Goal: Information Seeking & Learning: Learn about a topic

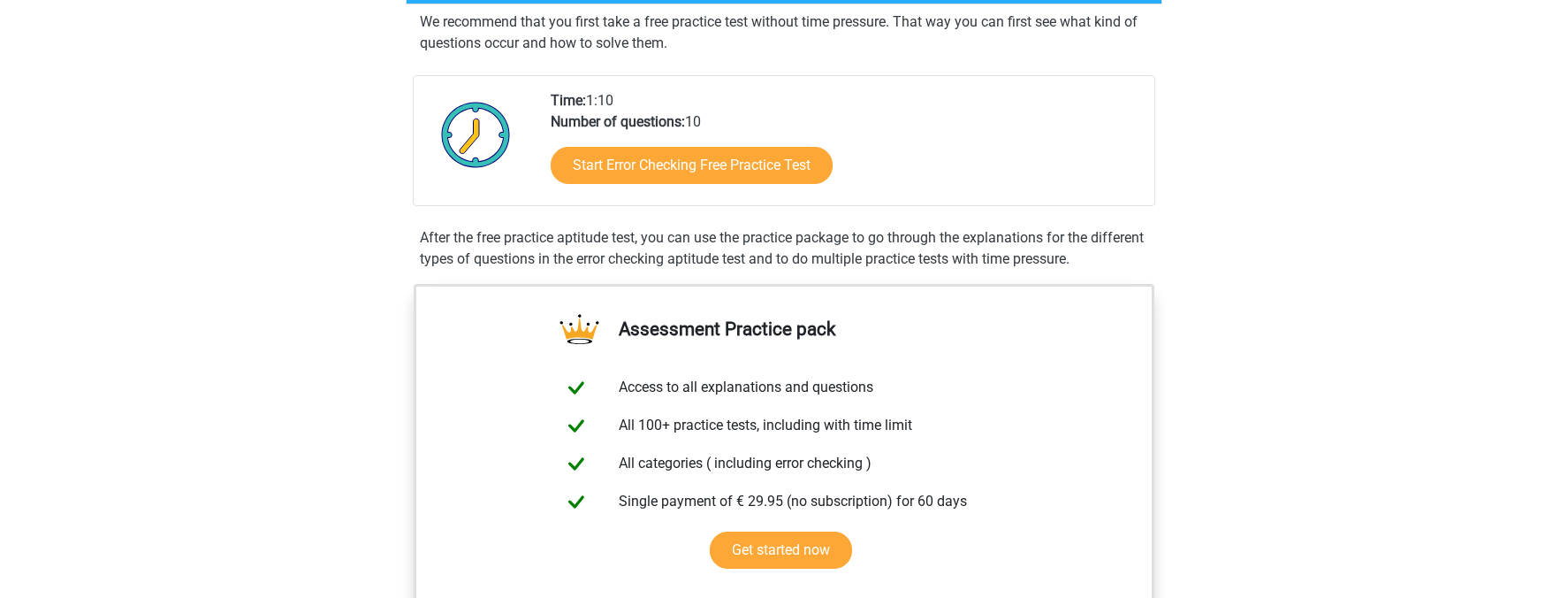
scroll to position [816, 0]
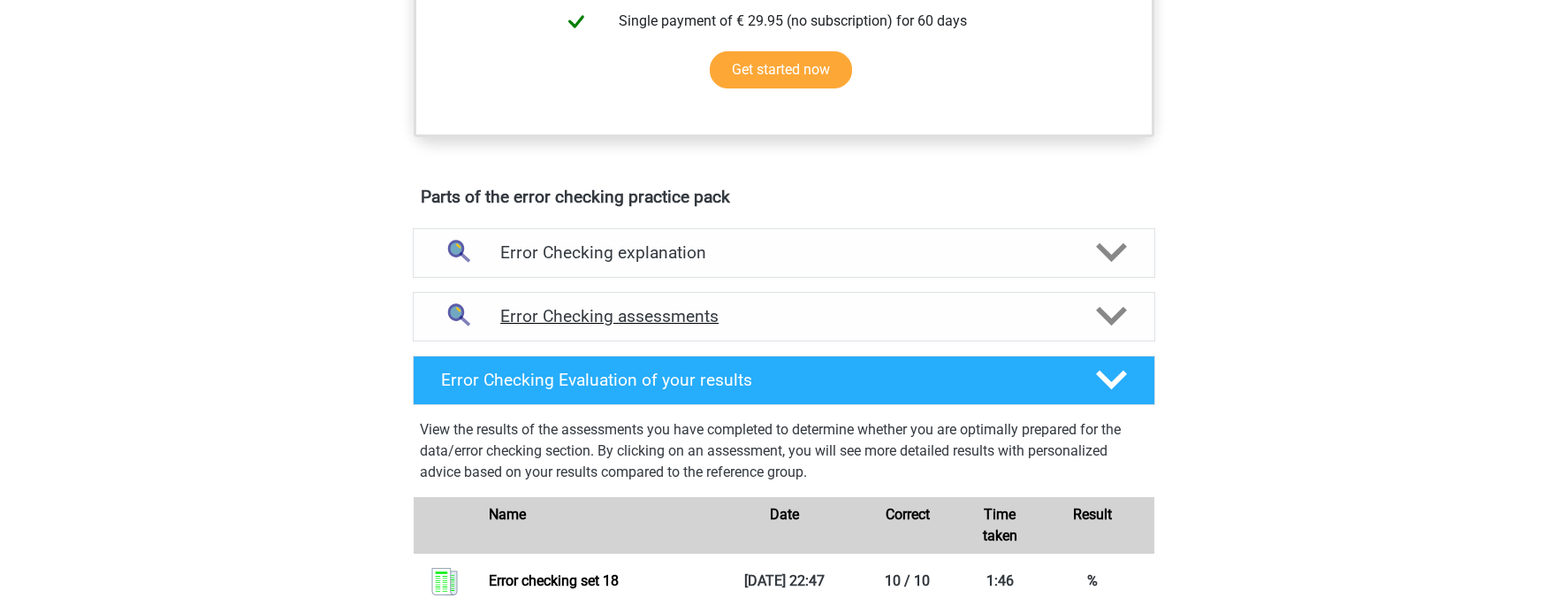
click at [782, 309] on h4 "Error Checking assessments" at bounding box center [784, 316] width 567 height 20
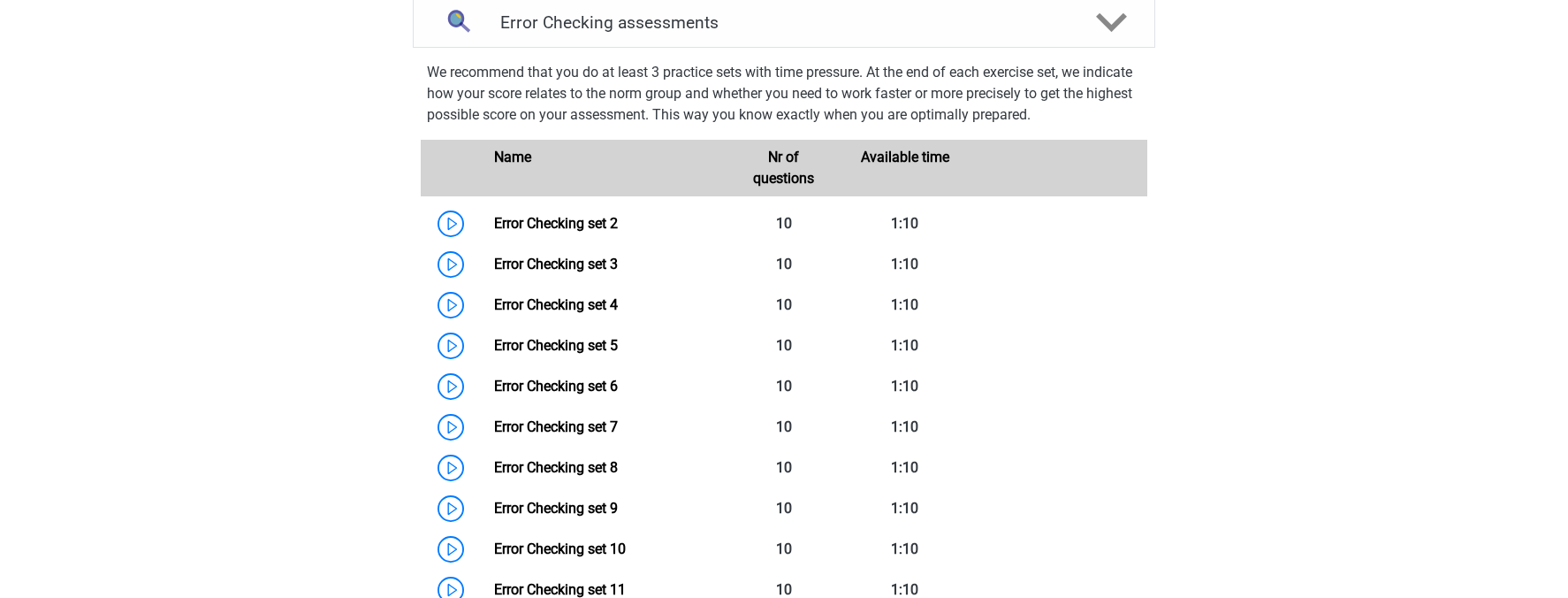
scroll to position [938, 0]
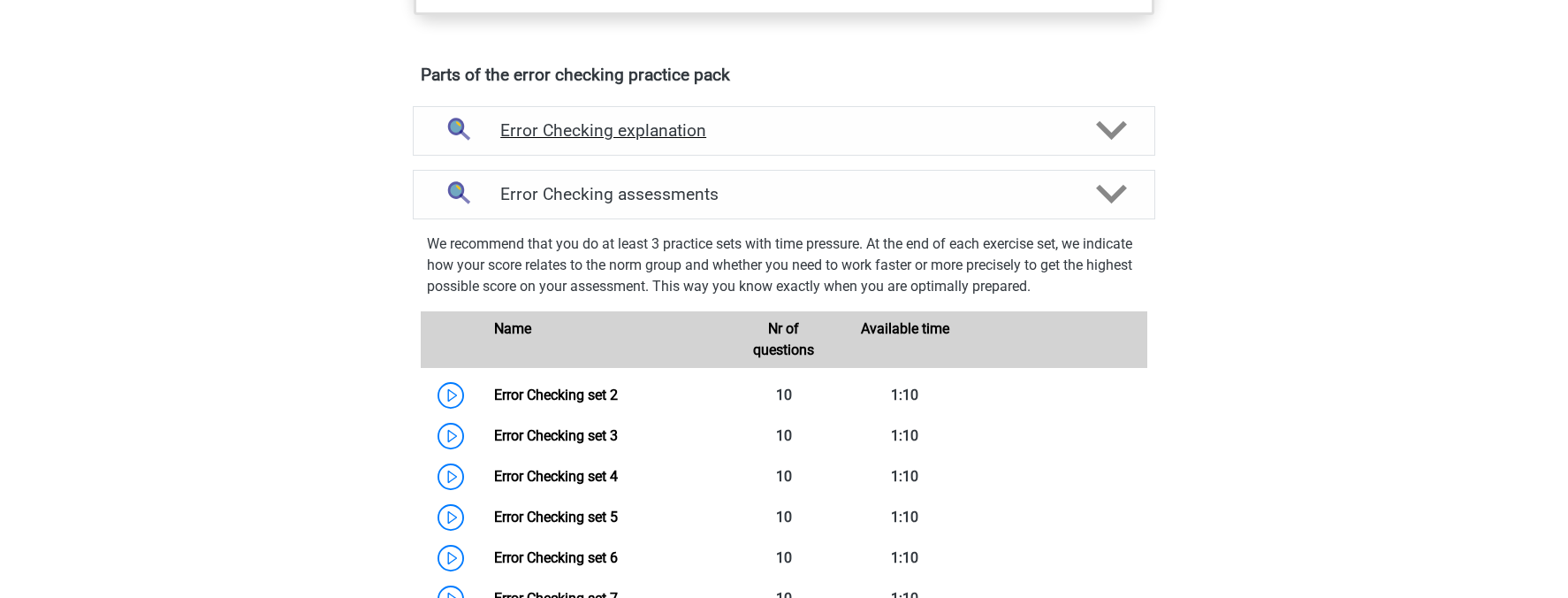
click at [779, 141] on div "Error Checking explanation" at bounding box center [784, 131] width 743 height 50
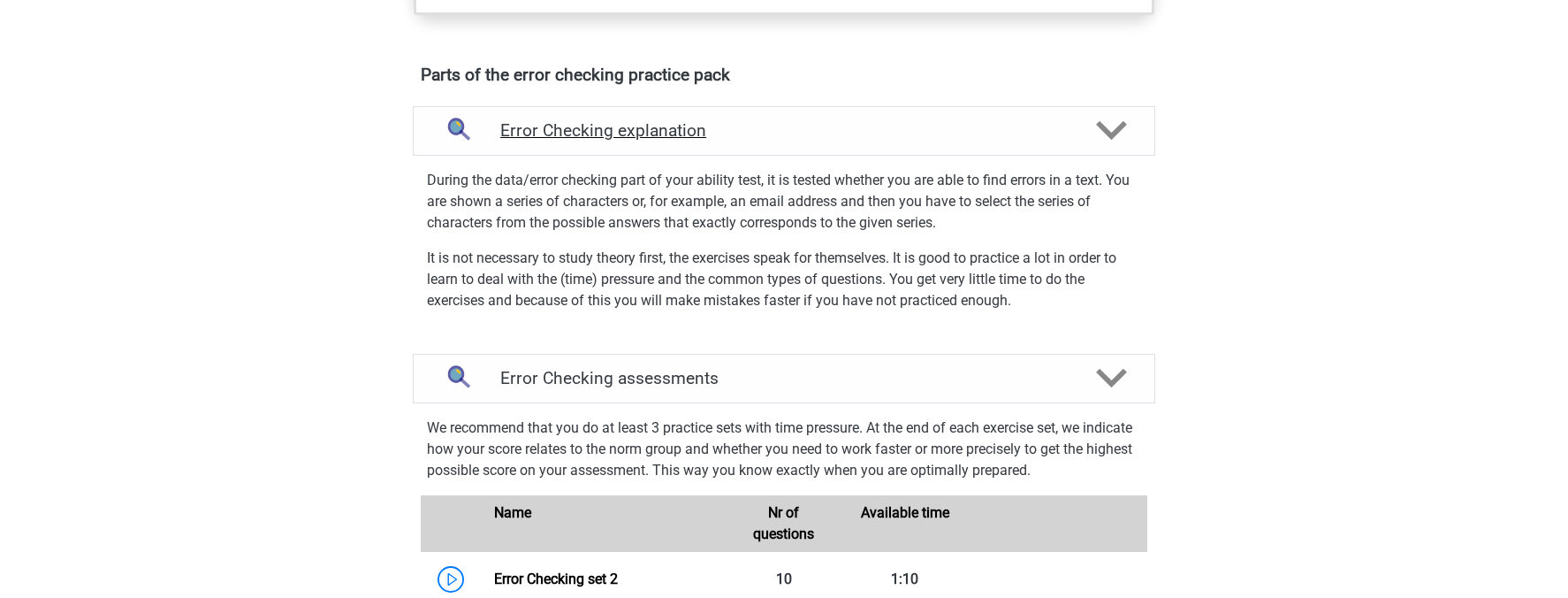
click at [779, 141] on div "Error Checking explanation" at bounding box center [784, 131] width 743 height 50
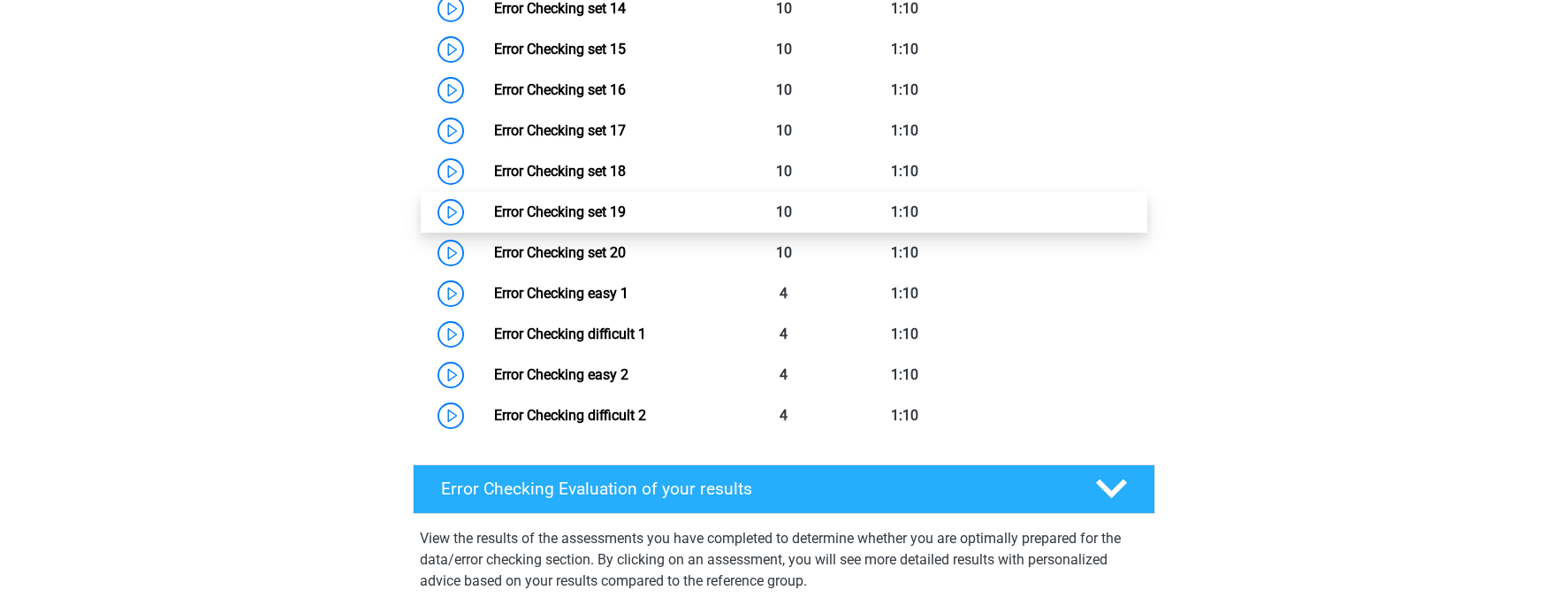
scroll to position [1810, 0]
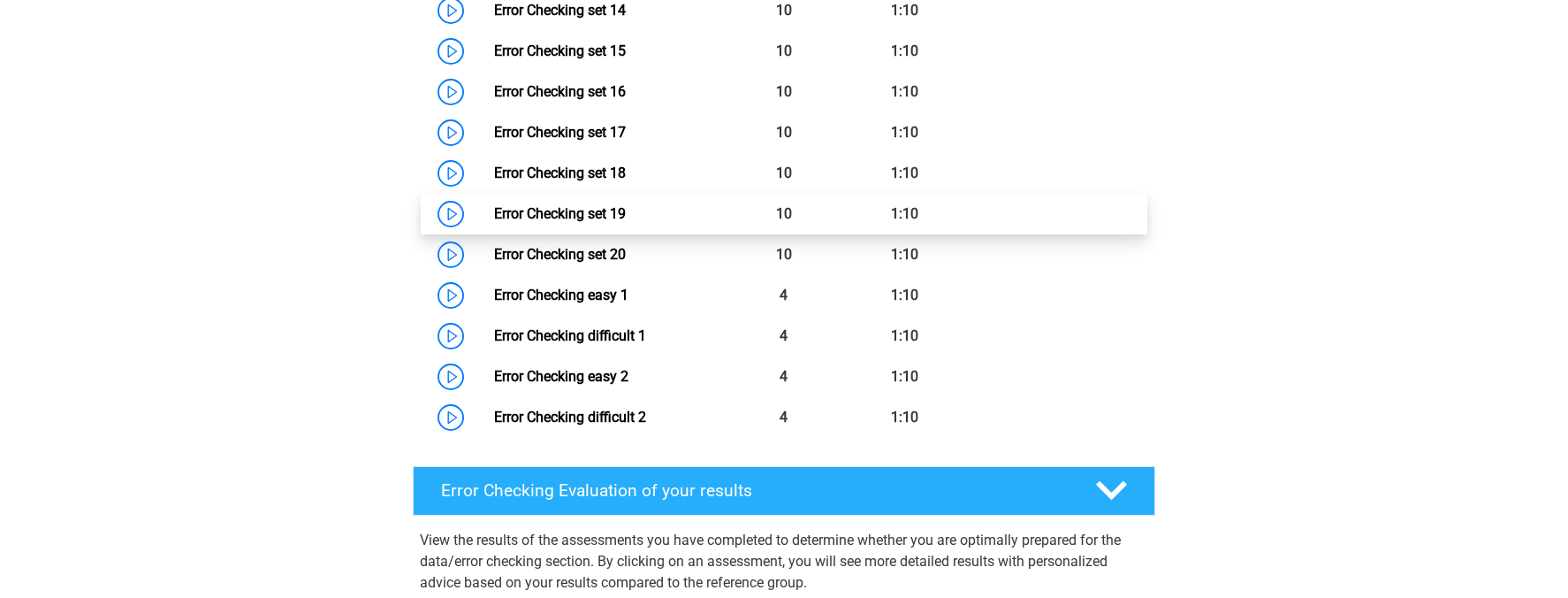
click at [626, 205] on link "Error Checking set 19" at bounding box center [560, 214] width 132 height 17
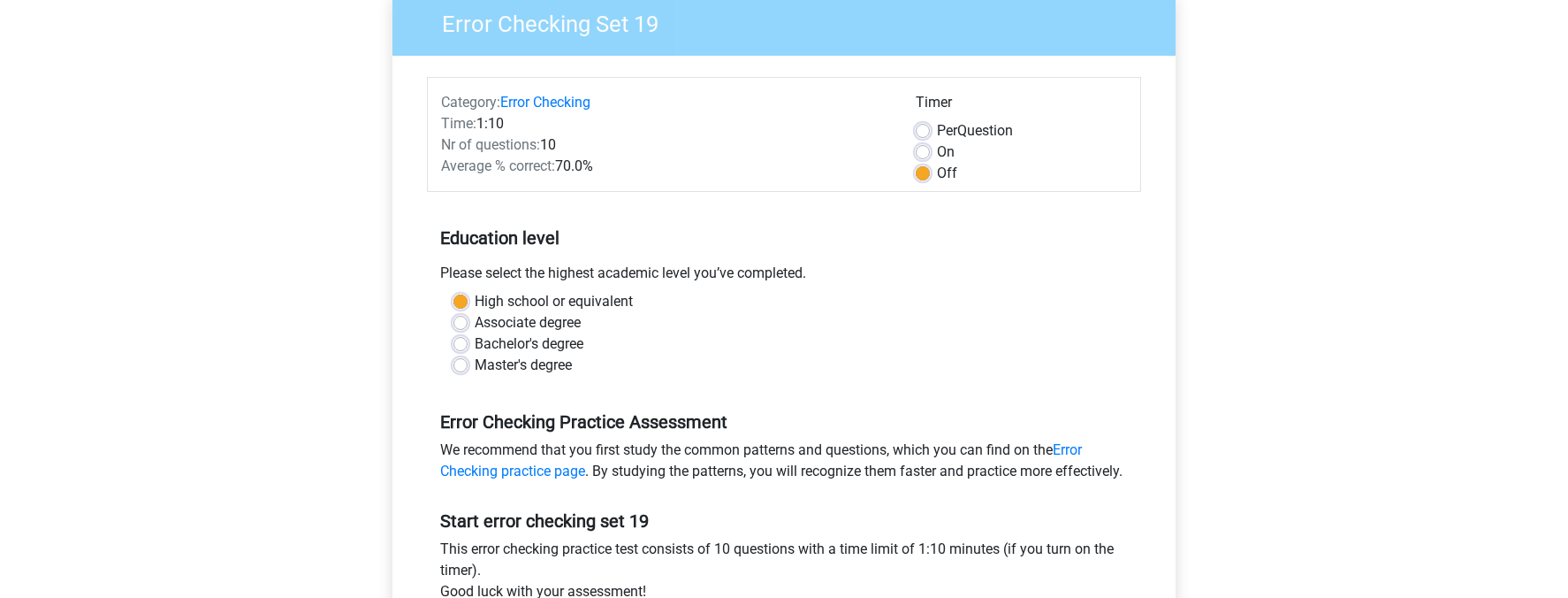
scroll to position [540, 0]
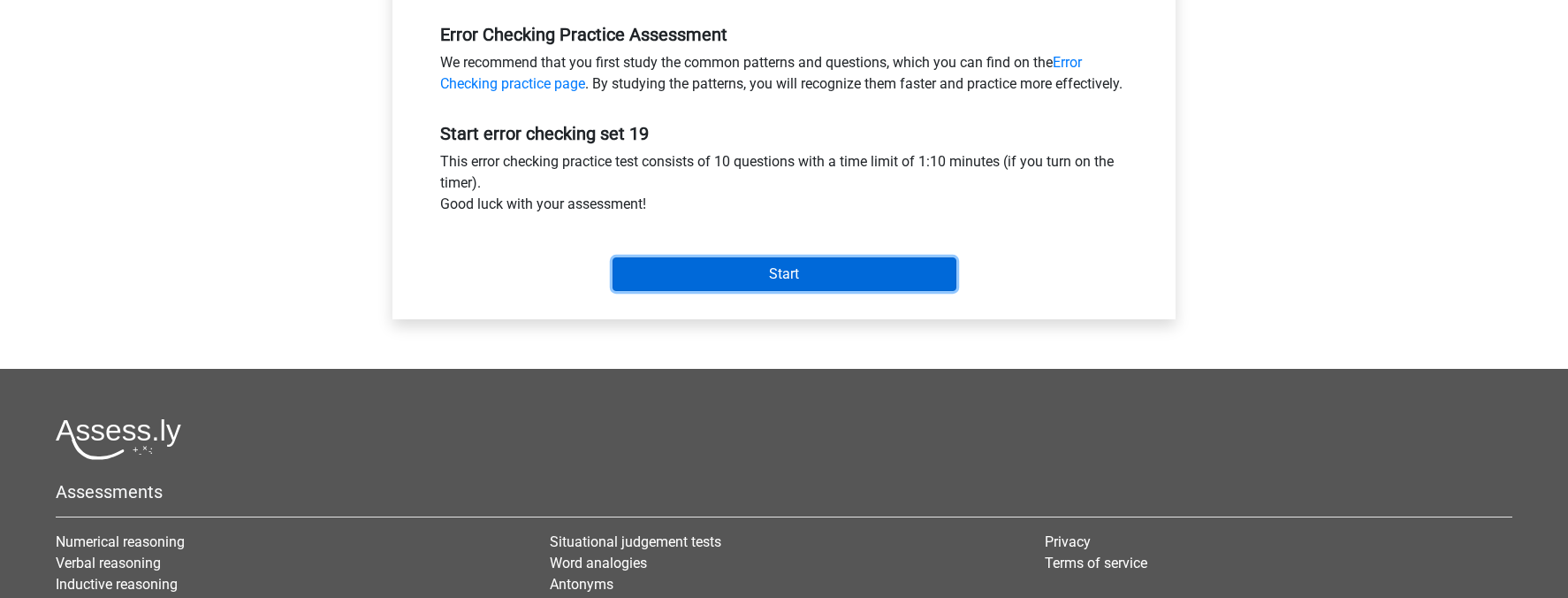
click at [887, 291] on input "Start" at bounding box center [784, 274] width 344 height 33
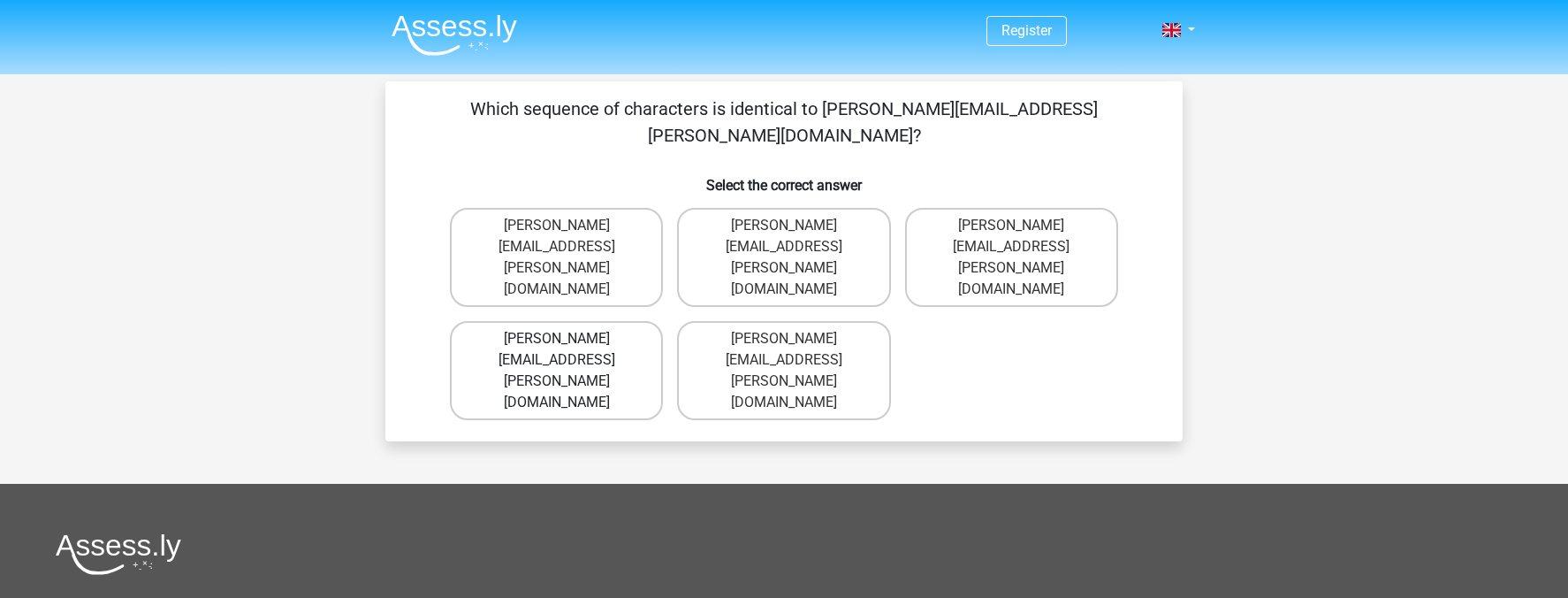
click at [617, 320] on label "Alice.Johnson@joinedmail.com.co" at bounding box center [556, 370] width 213 height 99
click at [568, 339] on input "Alice.Johnson@joinedmail.com.co" at bounding box center [563, 344] width 11 height 11
radio input "true"
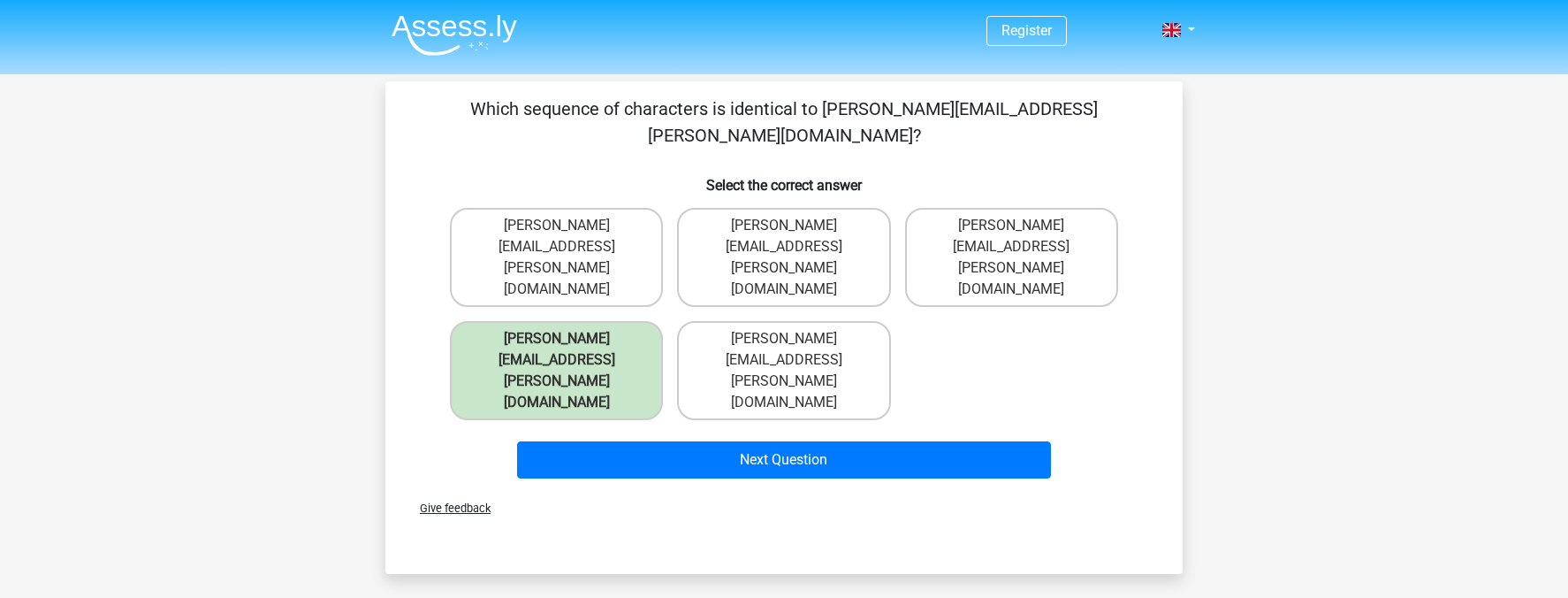
click at [763, 427] on div "Next Question" at bounding box center [784, 456] width 741 height 58
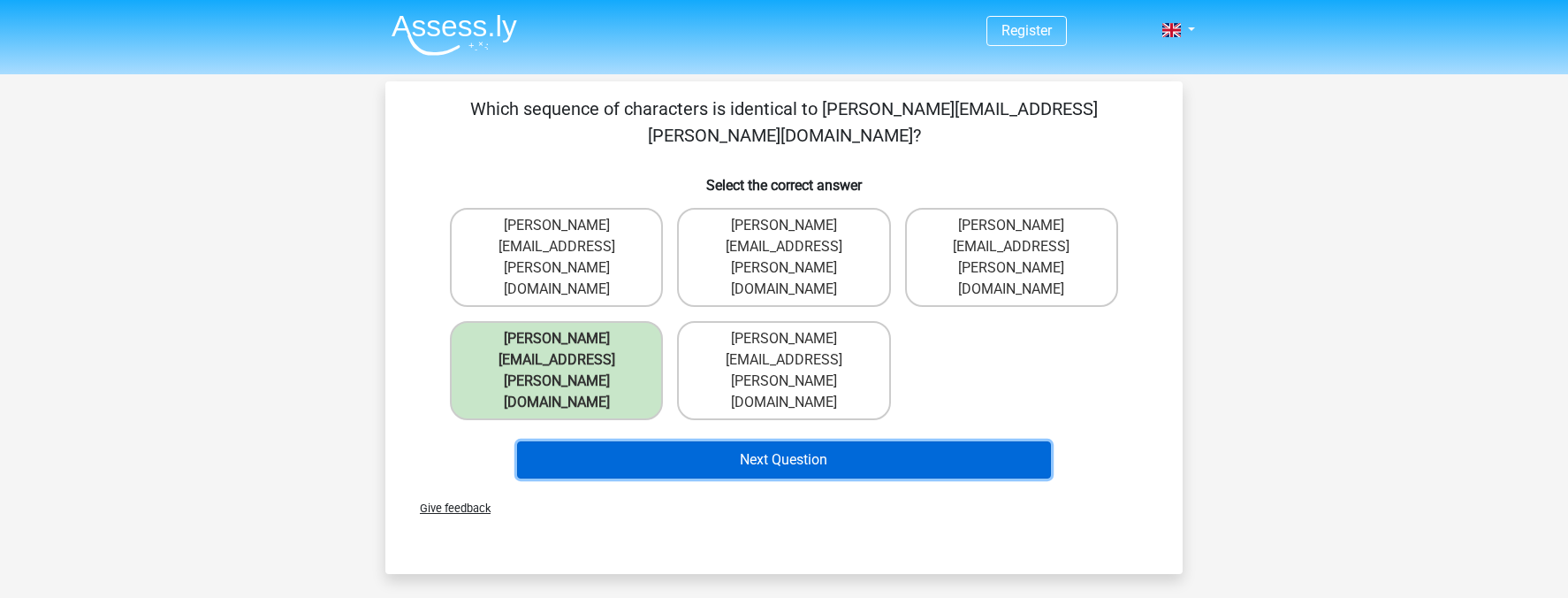
click at [774, 442] on button "Next Question" at bounding box center [784, 460] width 535 height 37
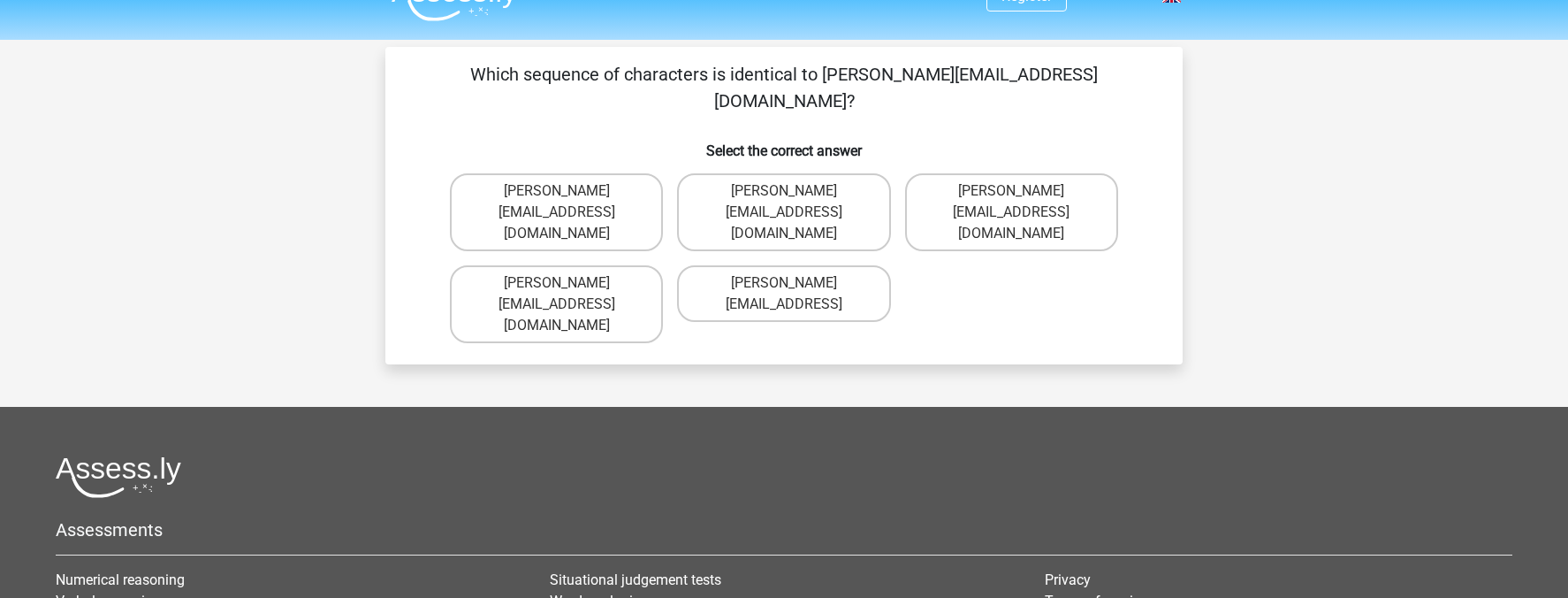
scroll to position [20, 0]
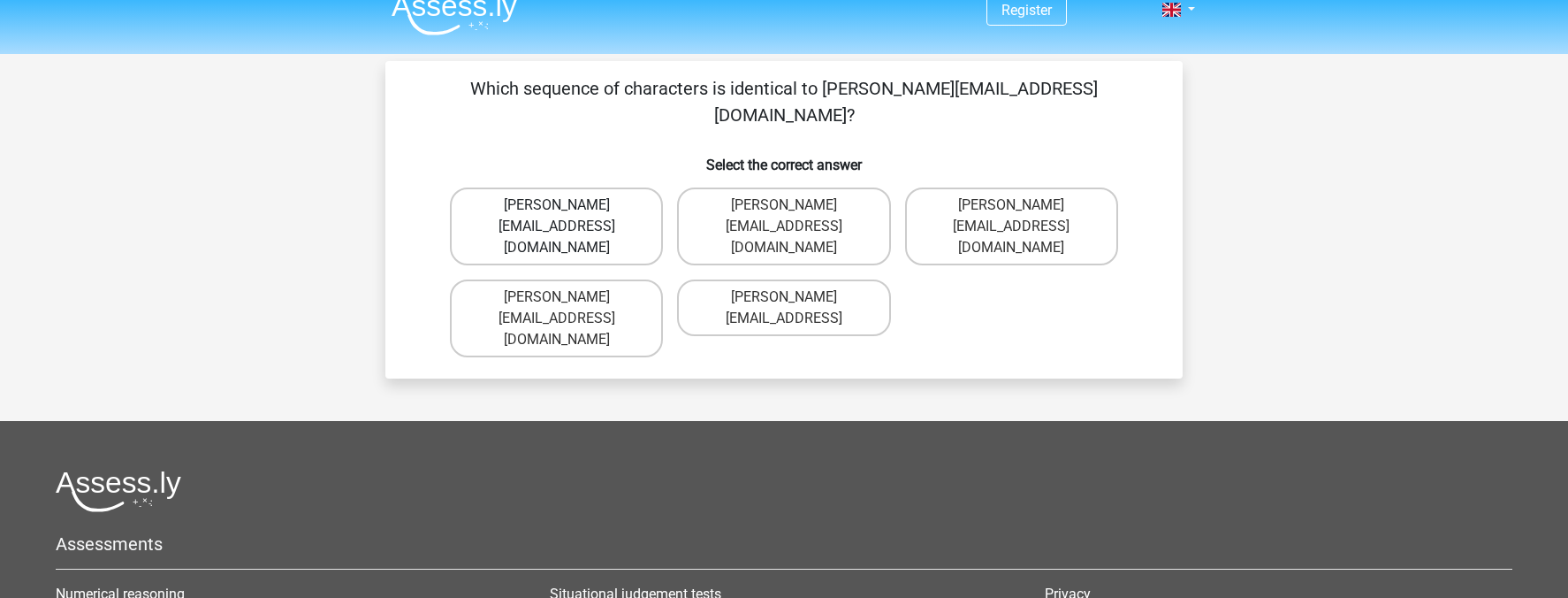
click at [638, 188] on label "Emily-Land@email.com" at bounding box center [556, 227] width 213 height 78
click at [568, 205] on input "Emily-Land@email.com" at bounding box center [563, 211] width 11 height 11
radio input "true"
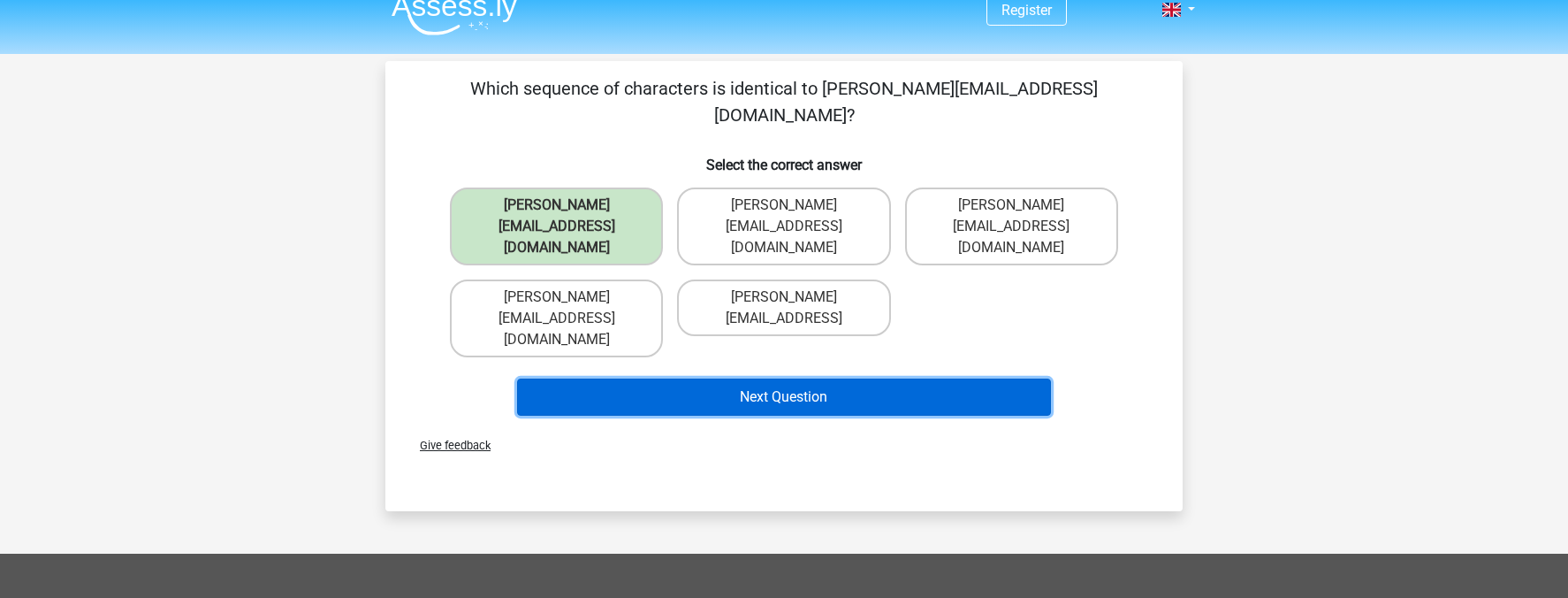
click at [774, 379] on button "Next Question" at bounding box center [784, 397] width 535 height 37
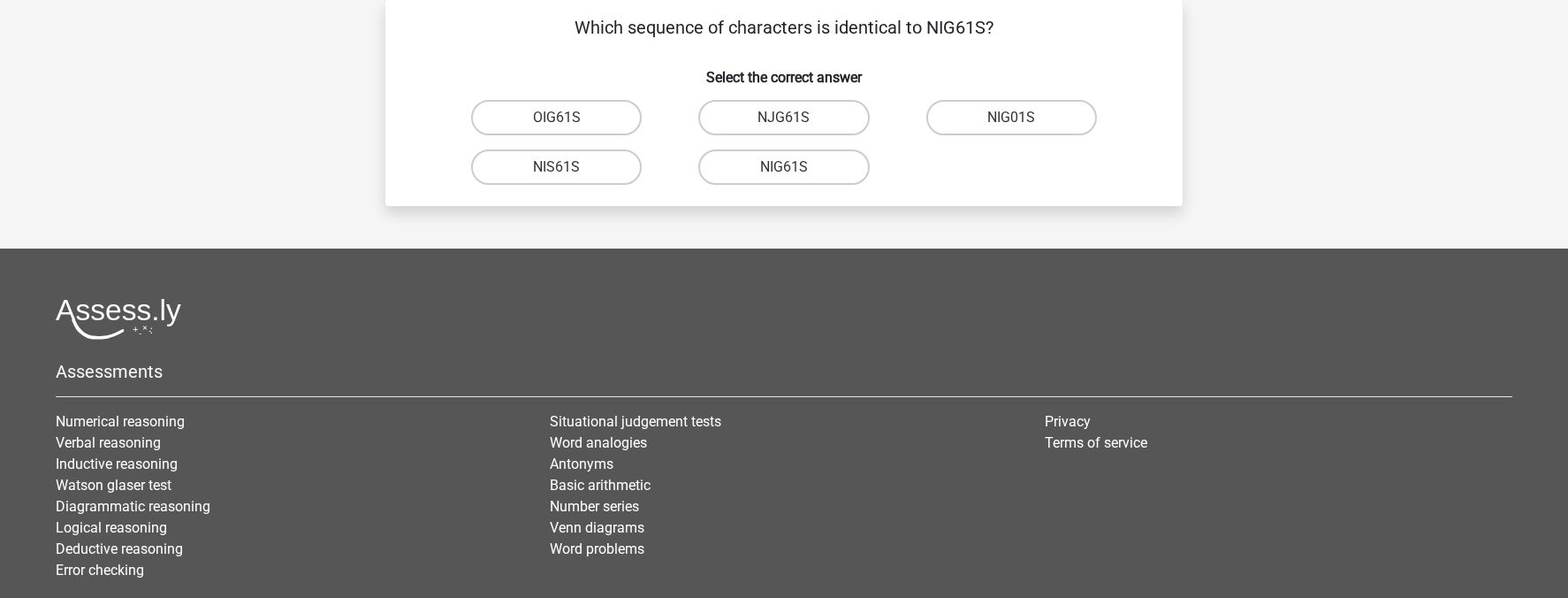
scroll to position [58, 0]
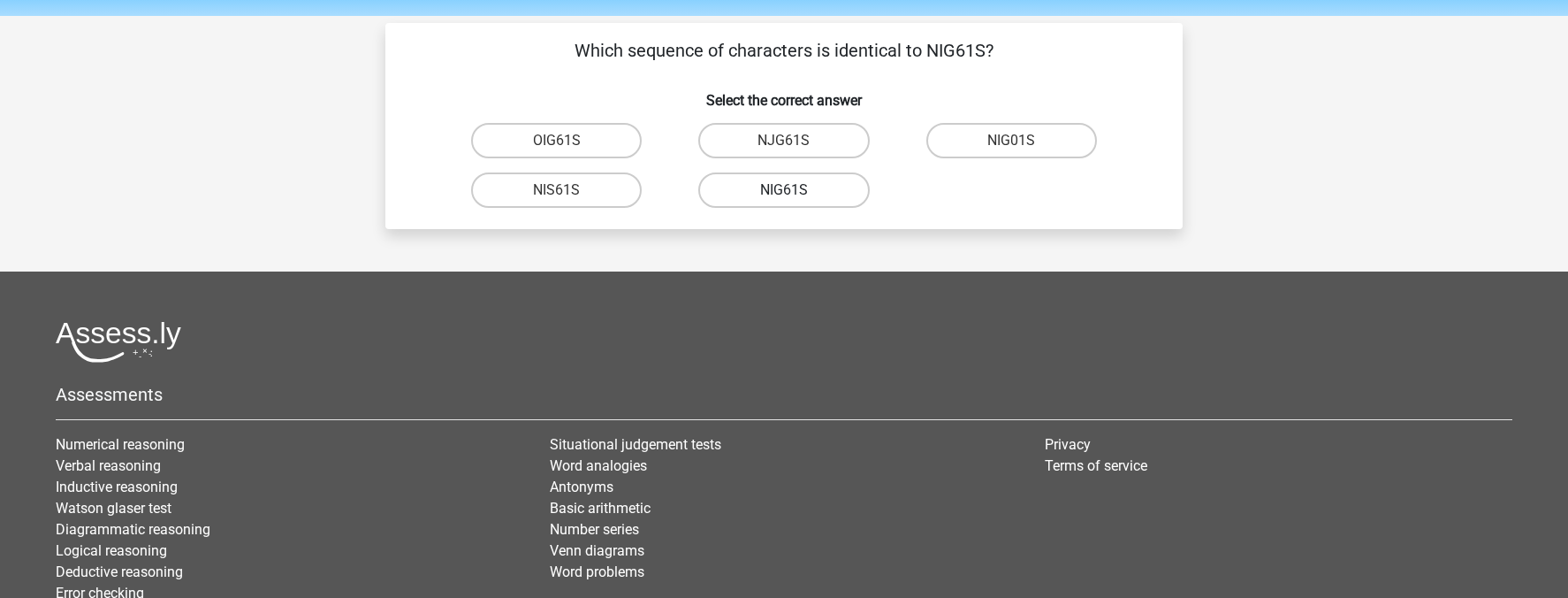
click at [804, 185] on label "NIG61S" at bounding box center [783, 190] width 171 height 35
click at [795, 190] on input "NIG61S" at bounding box center [790, 196] width 11 height 11
radio input "true"
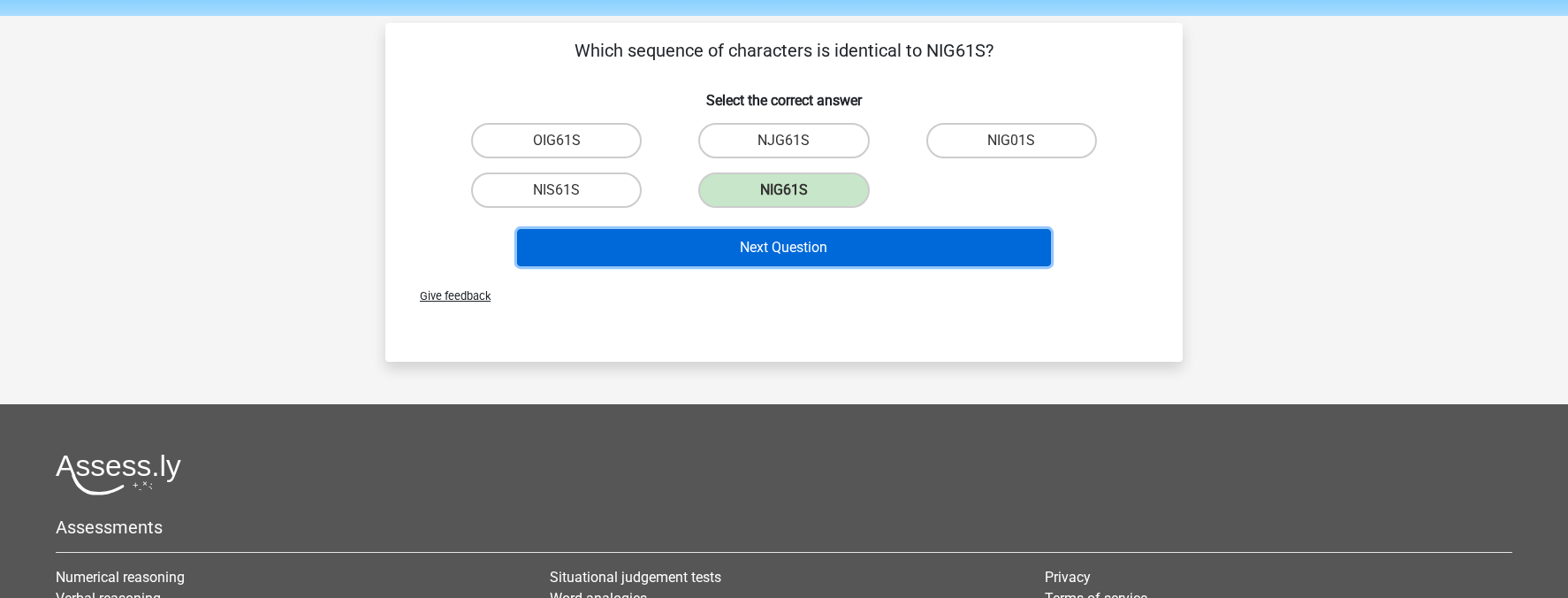
click at [851, 243] on button "Next Question" at bounding box center [784, 247] width 535 height 37
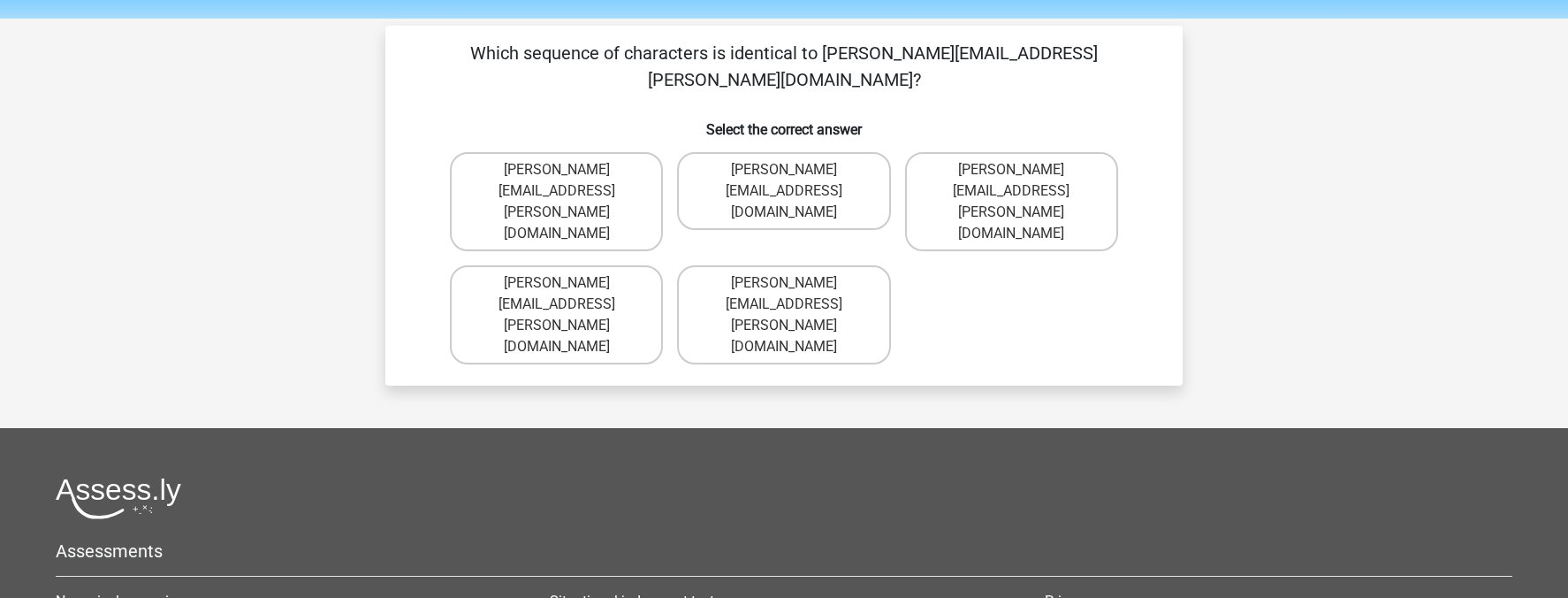
scroll to position [53, 0]
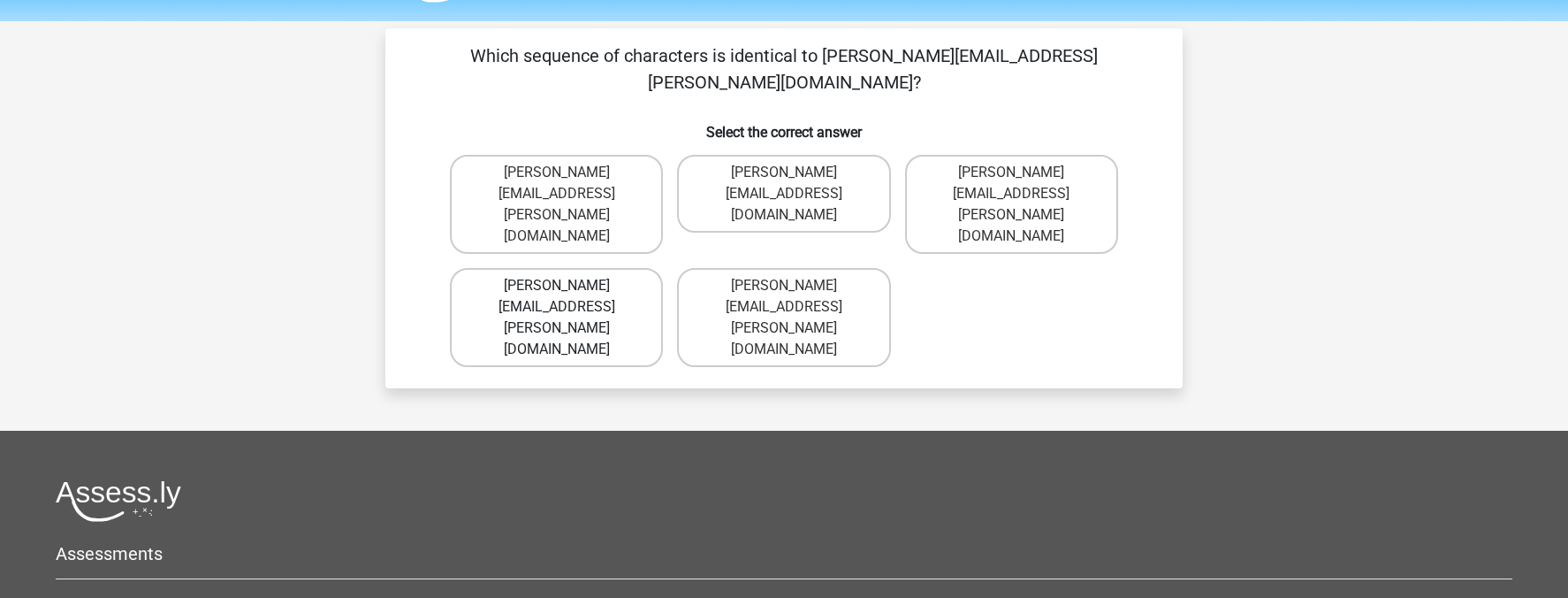
click at [630, 268] on label "Robert.Sadler@jointmail.com.uk" at bounding box center [556, 318] width 213 height 99
click at [568, 285] on input "Robert.Sadler@jointmail.com.uk" at bounding box center [563, 291] width 11 height 11
radio input "true"
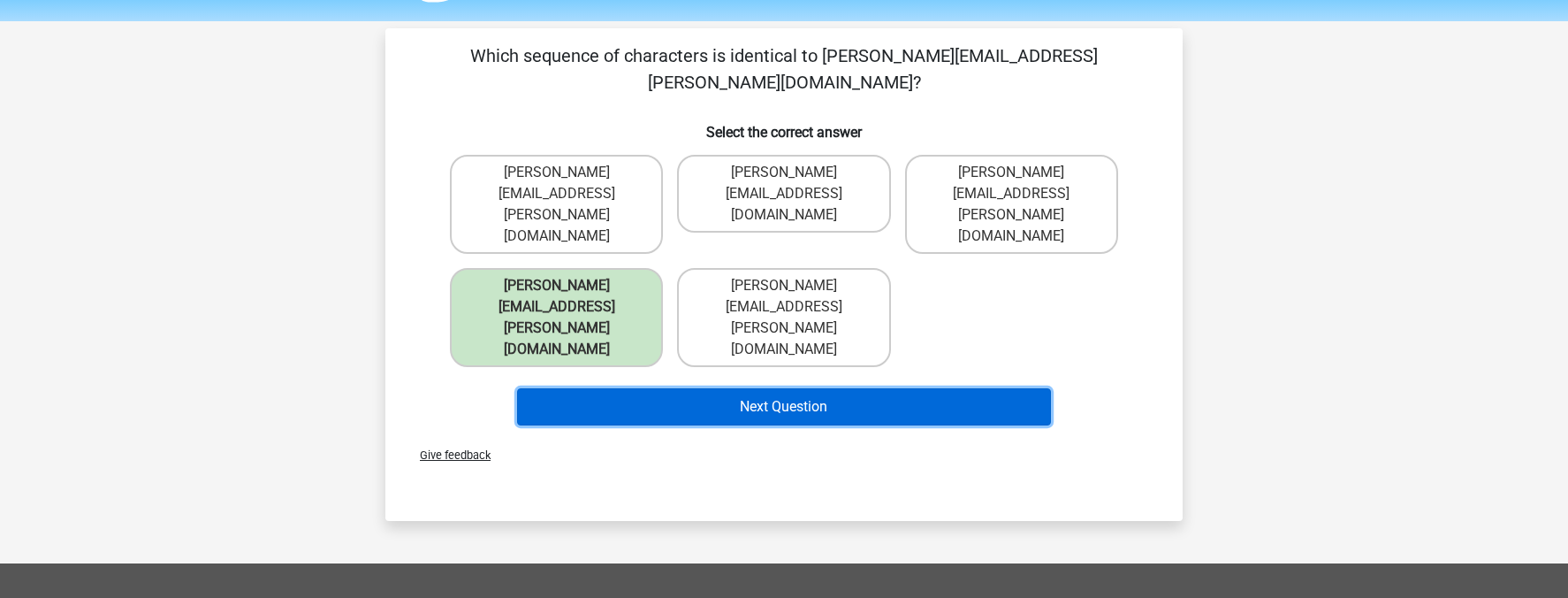
click at [752, 388] on button "Next Question" at bounding box center [784, 406] width 535 height 37
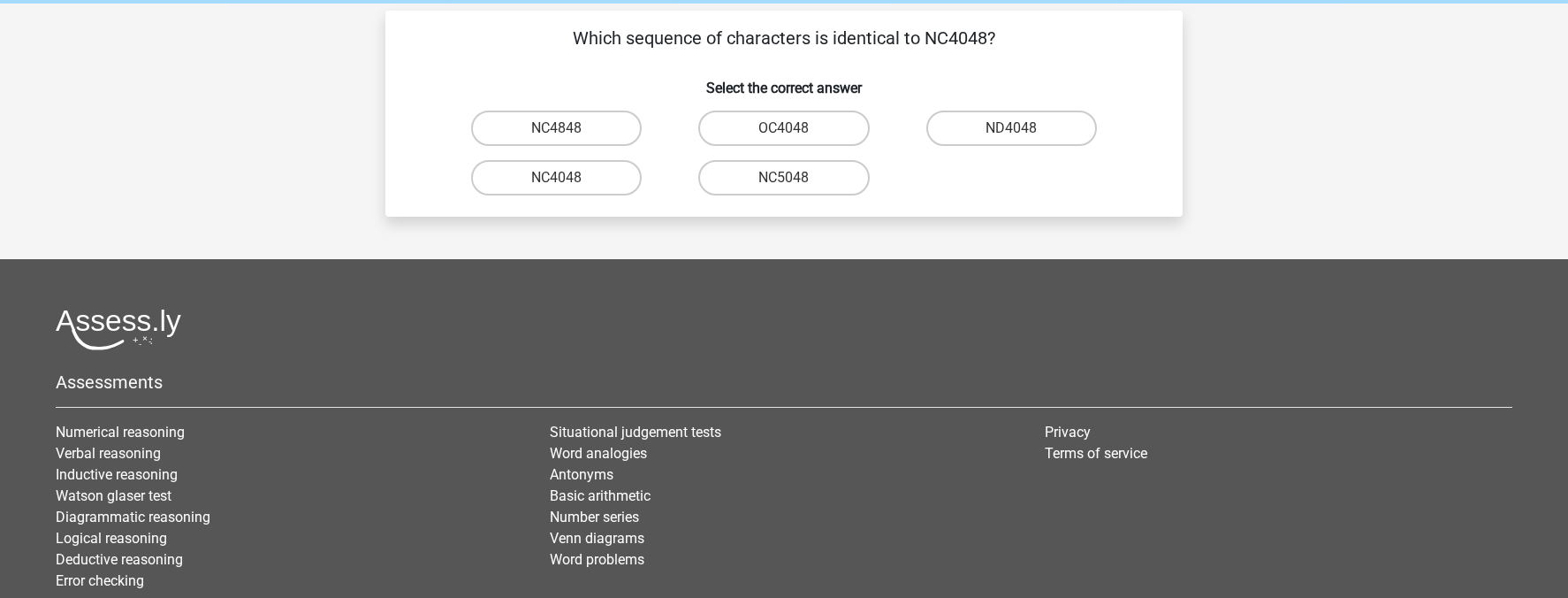
scroll to position [70, 0]
click at [607, 179] on label "NC4048" at bounding box center [556, 178] width 171 height 35
click at [568, 179] on input "NC4048" at bounding box center [563, 184] width 11 height 11
radio input "true"
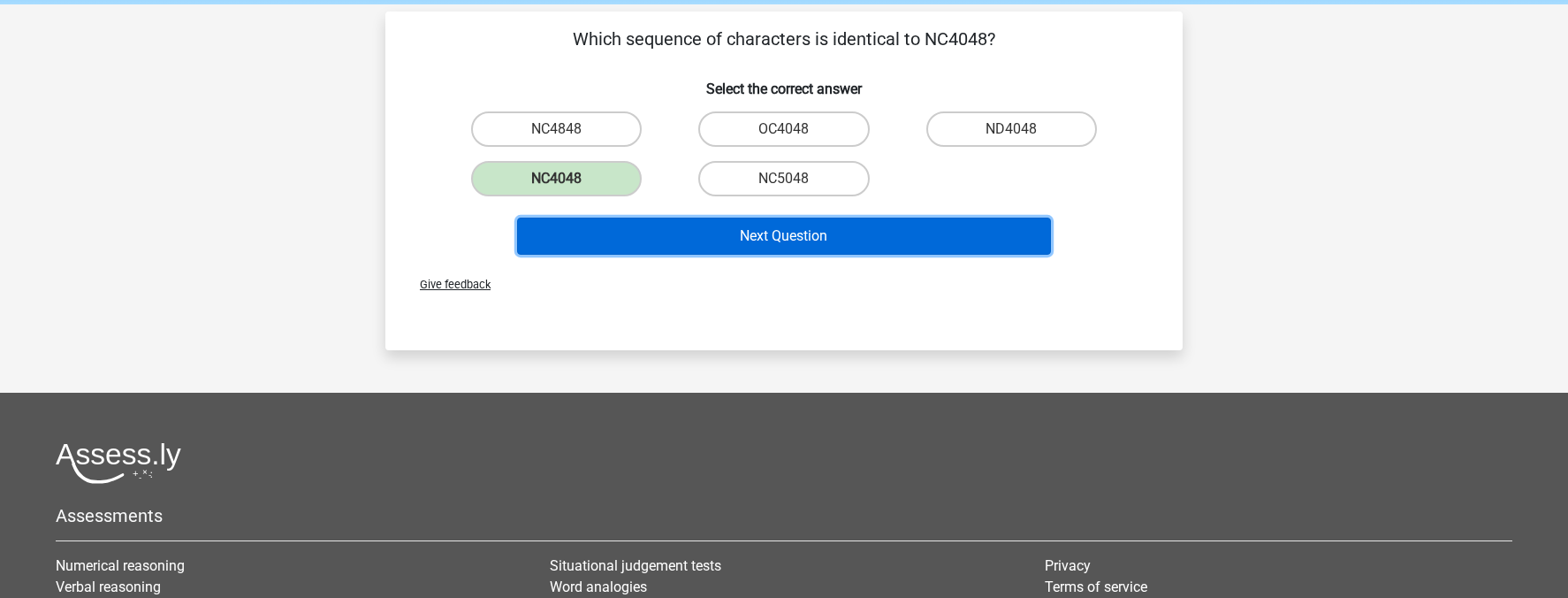
click at [762, 226] on button "Next Question" at bounding box center [784, 236] width 535 height 37
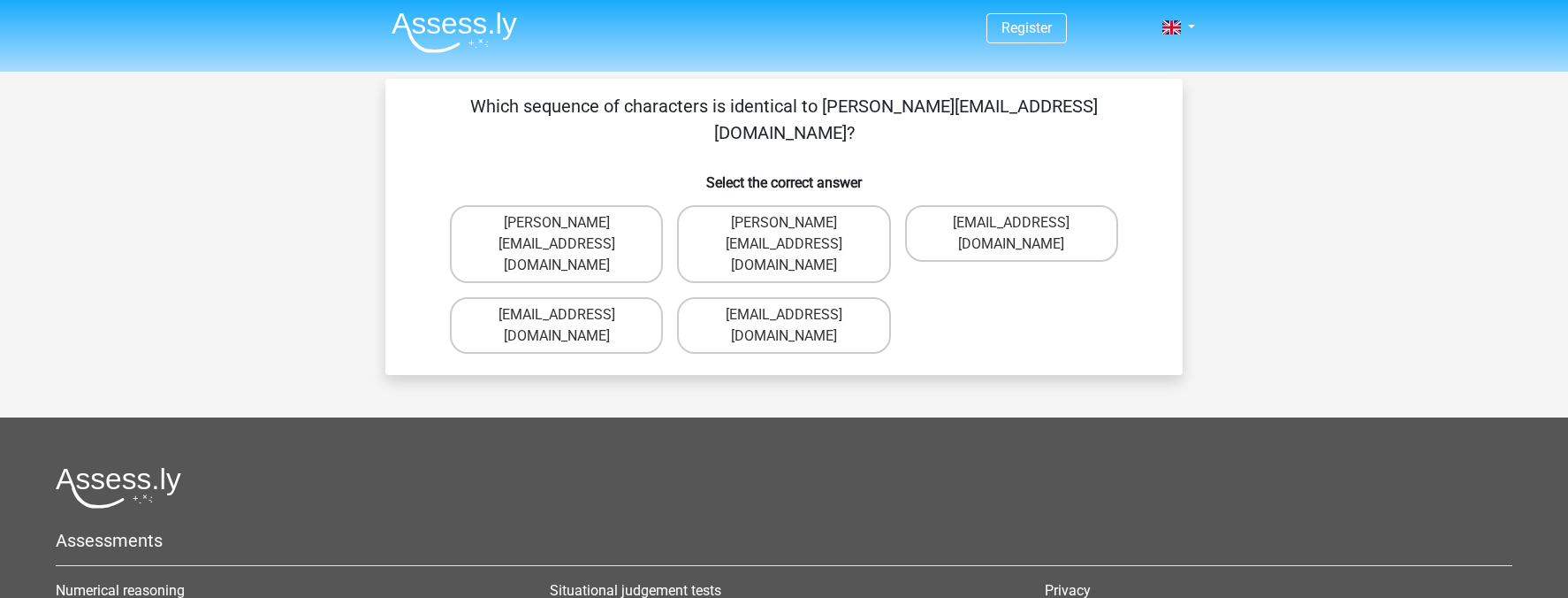
scroll to position [0, 0]
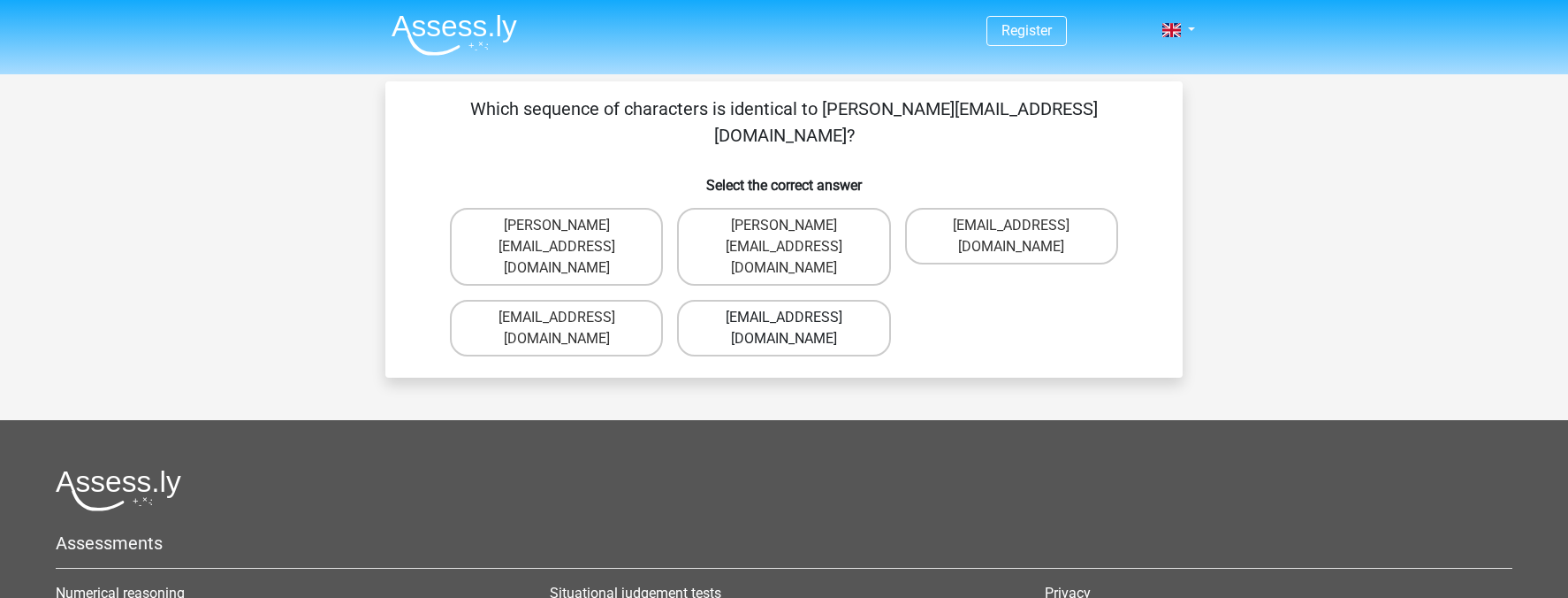
click at [752, 299] on label "Henry_Grey@memail.com.co" at bounding box center [783, 327] width 213 height 56
click at [784, 318] on input "Henry_Grey@memail.com.co" at bounding box center [790, 323] width 11 height 11
radio input "true"
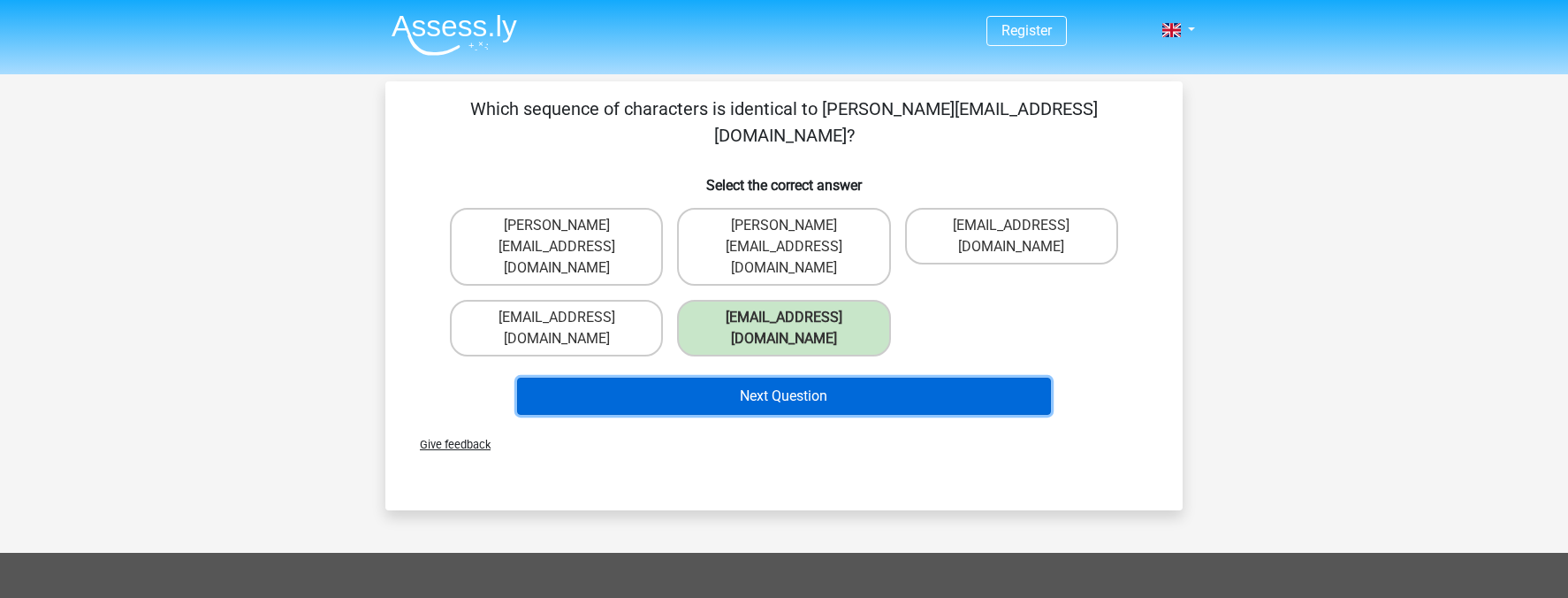
click at [768, 378] on button "Next Question" at bounding box center [784, 396] width 535 height 37
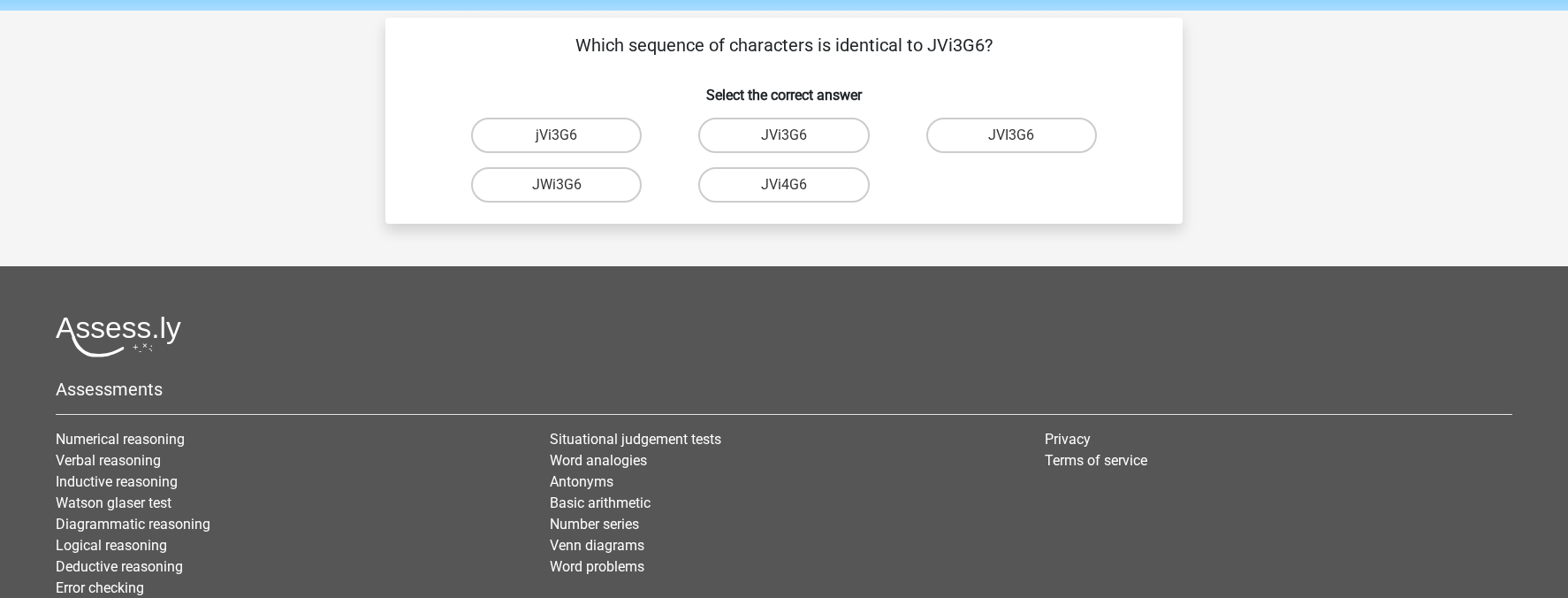
scroll to position [54, 0]
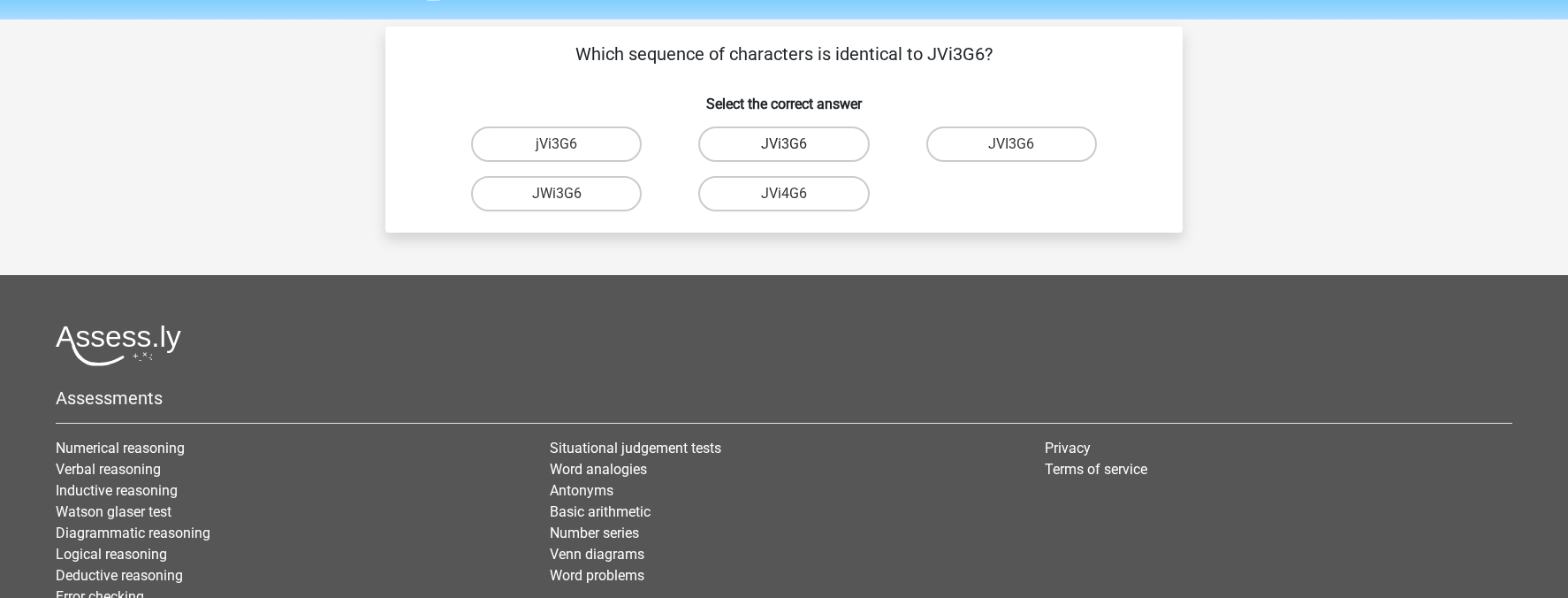
click at [812, 142] on label "JVi3G6" at bounding box center [783, 144] width 171 height 35
click at [795, 144] on input "JVi3G6" at bounding box center [790, 150] width 11 height 11
radio input "true"
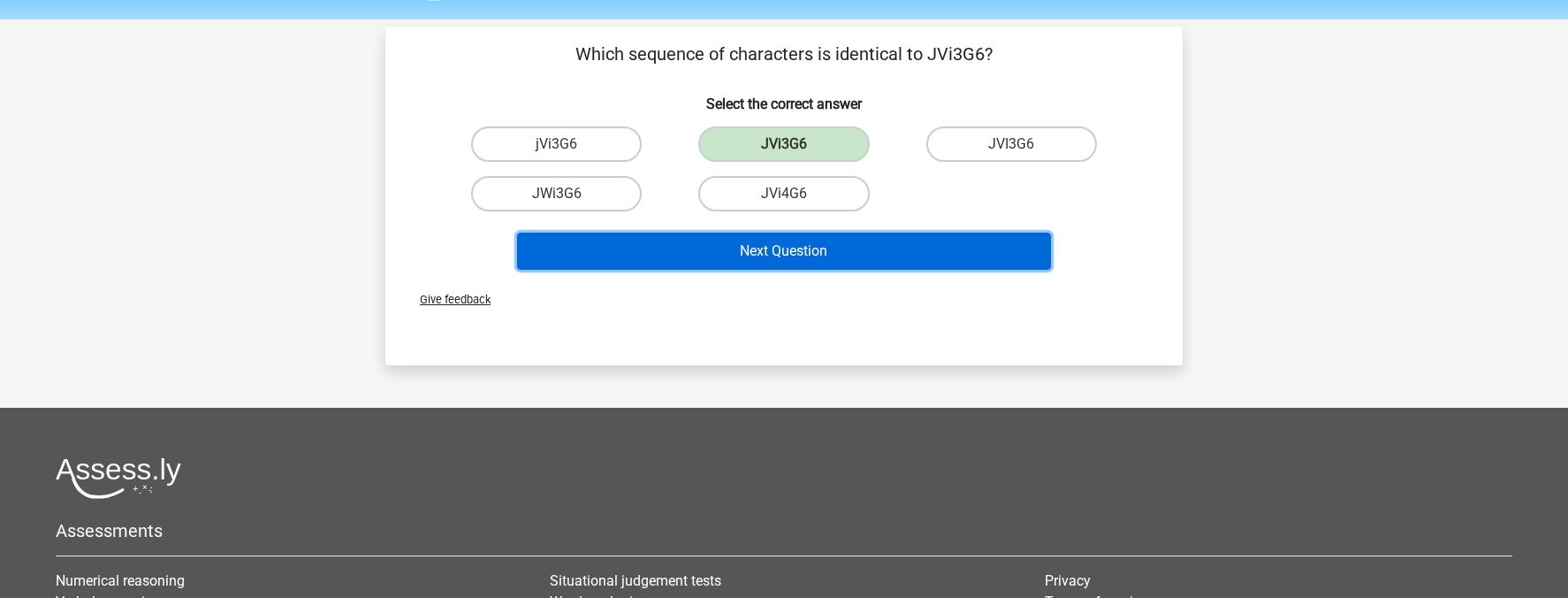
click at [836, 242] on button "Next Question" at bounding box center [784, 251] width 535 height 37
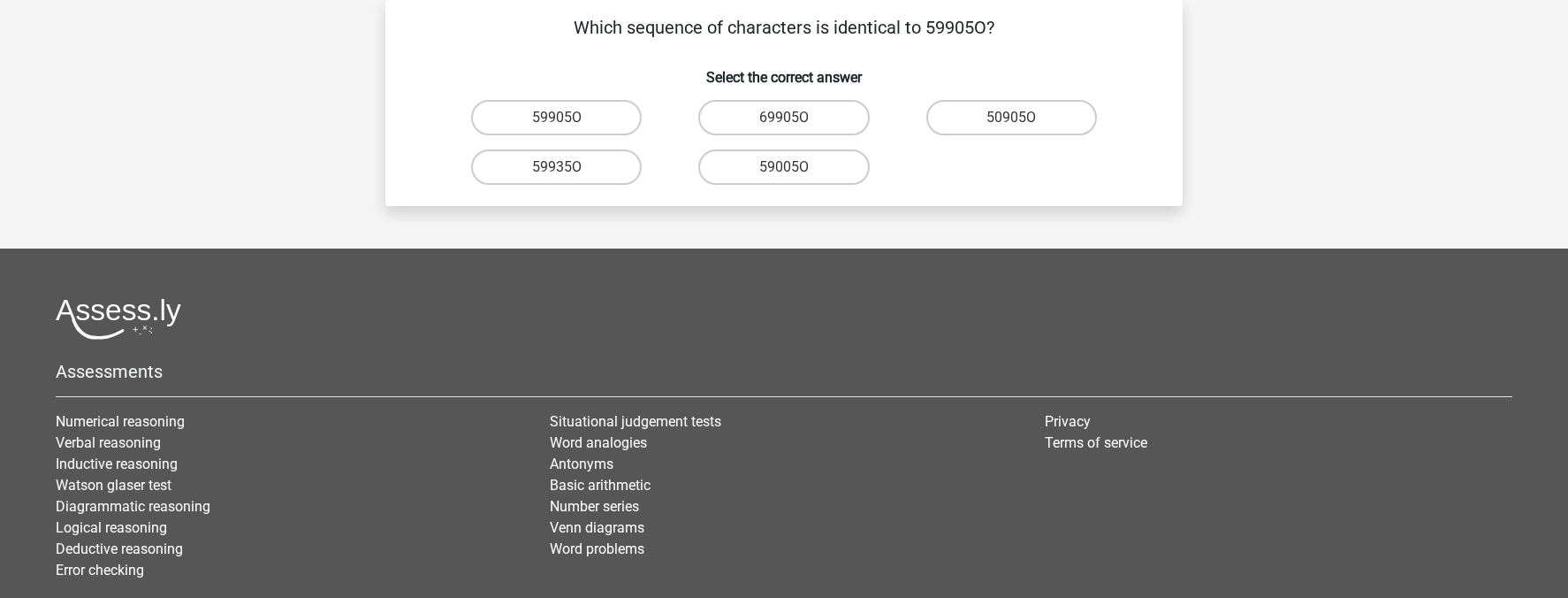
scroll to position [52, 0]
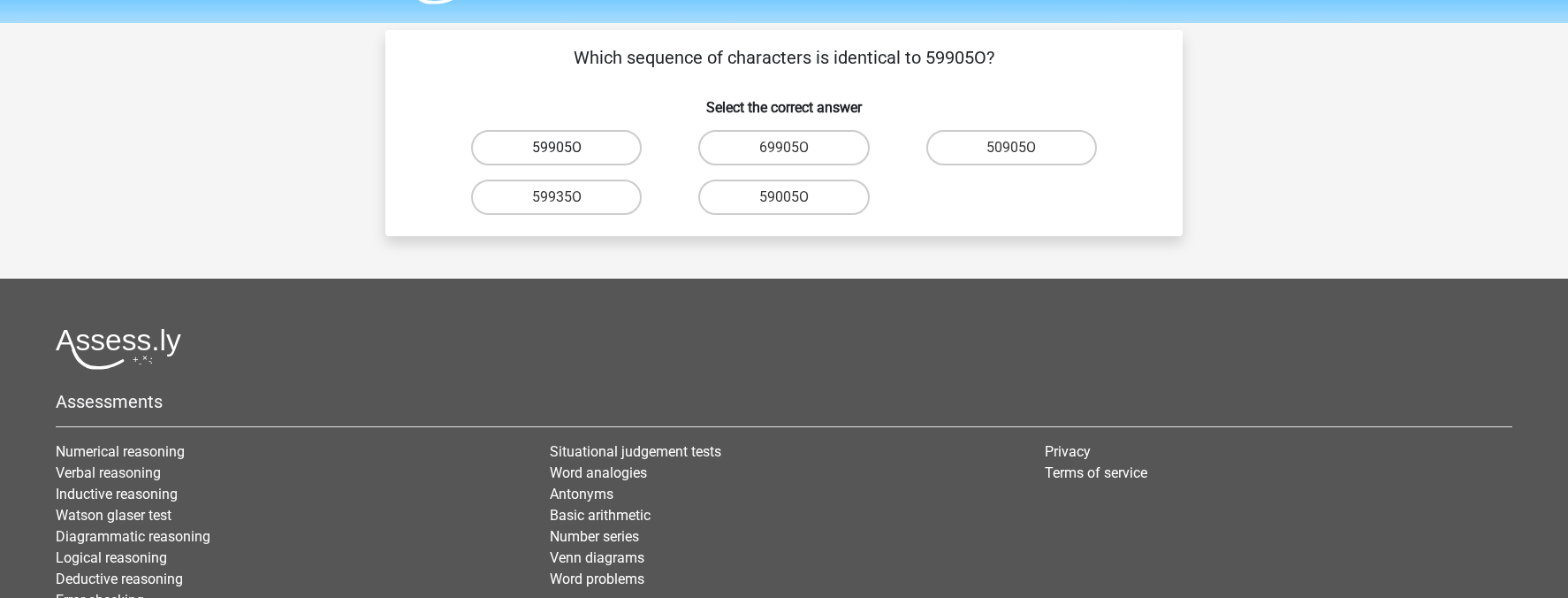
click at [584, 140] on label "59905O" at bounding box center [556, 147] width 171 height 35
click at [568, 148] on input "59905O" at bounding box center [563, 154] width 11 height 11
radio input "true"
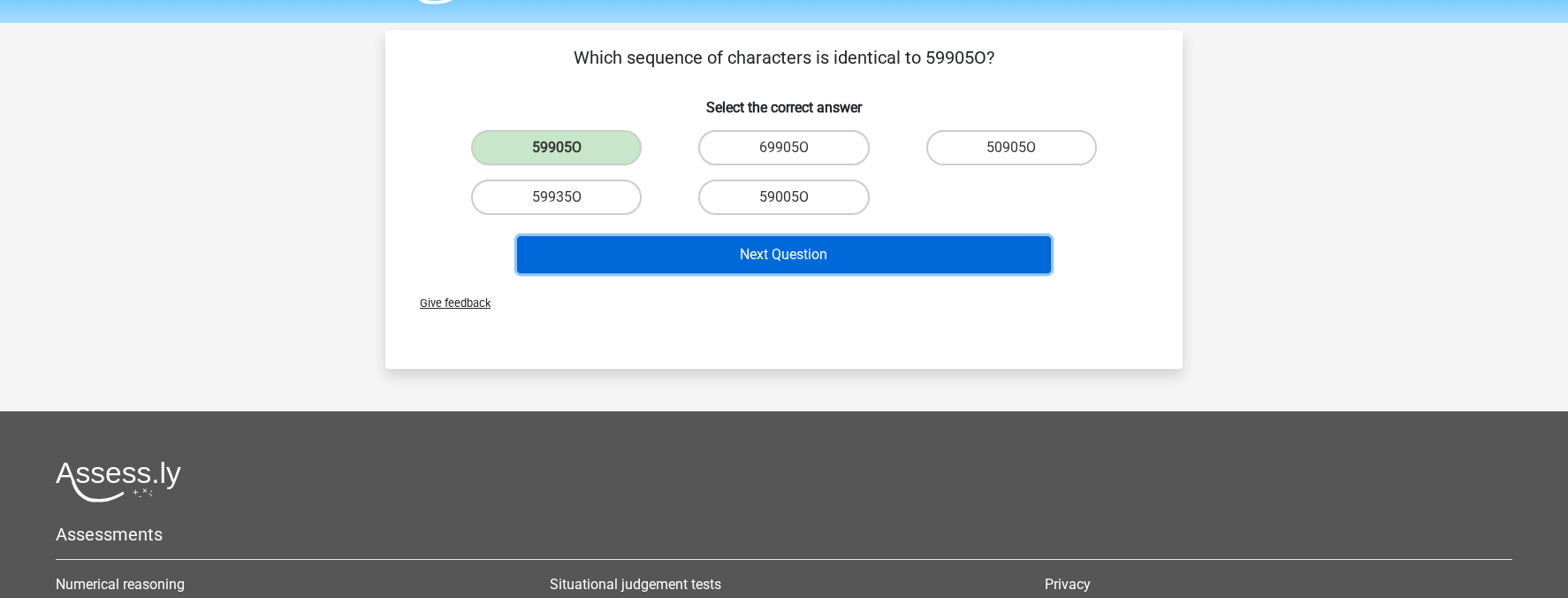
click at [815, 263] on button "Next Question" at bounding box center [784, 254] width 535 height 37
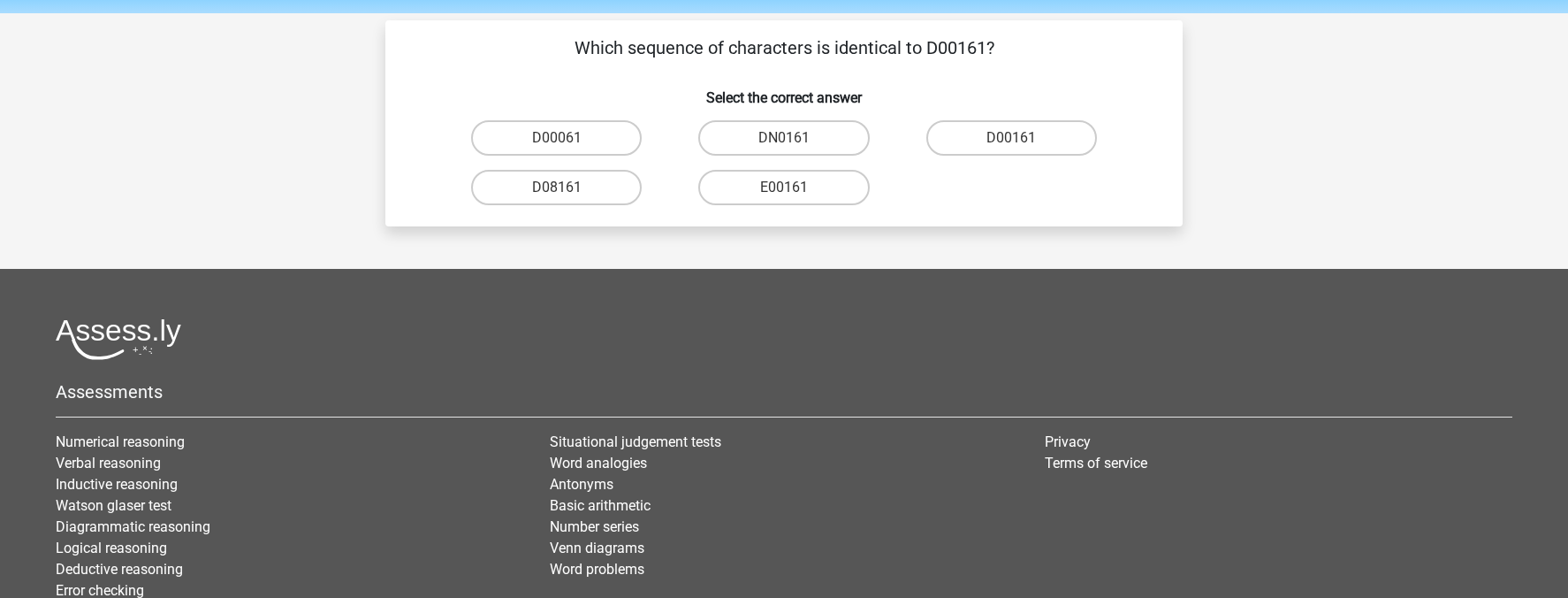
scroll to position [48, 0]
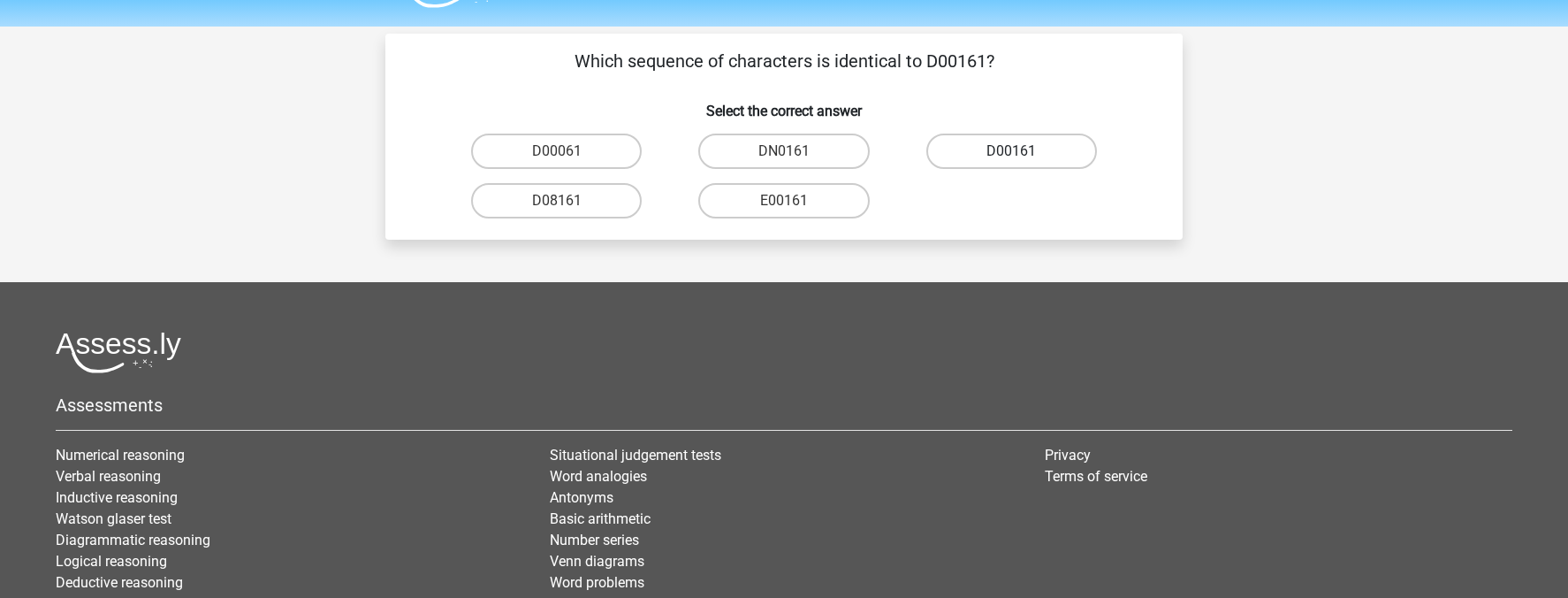
click at [1012, 145] on label "D00161" at bounding box center [1011, 151] width 171 height 35
click at [1012, 151] on input "D00161" at bounding box center [1017, 156] width 11 height 11
radio input "true"
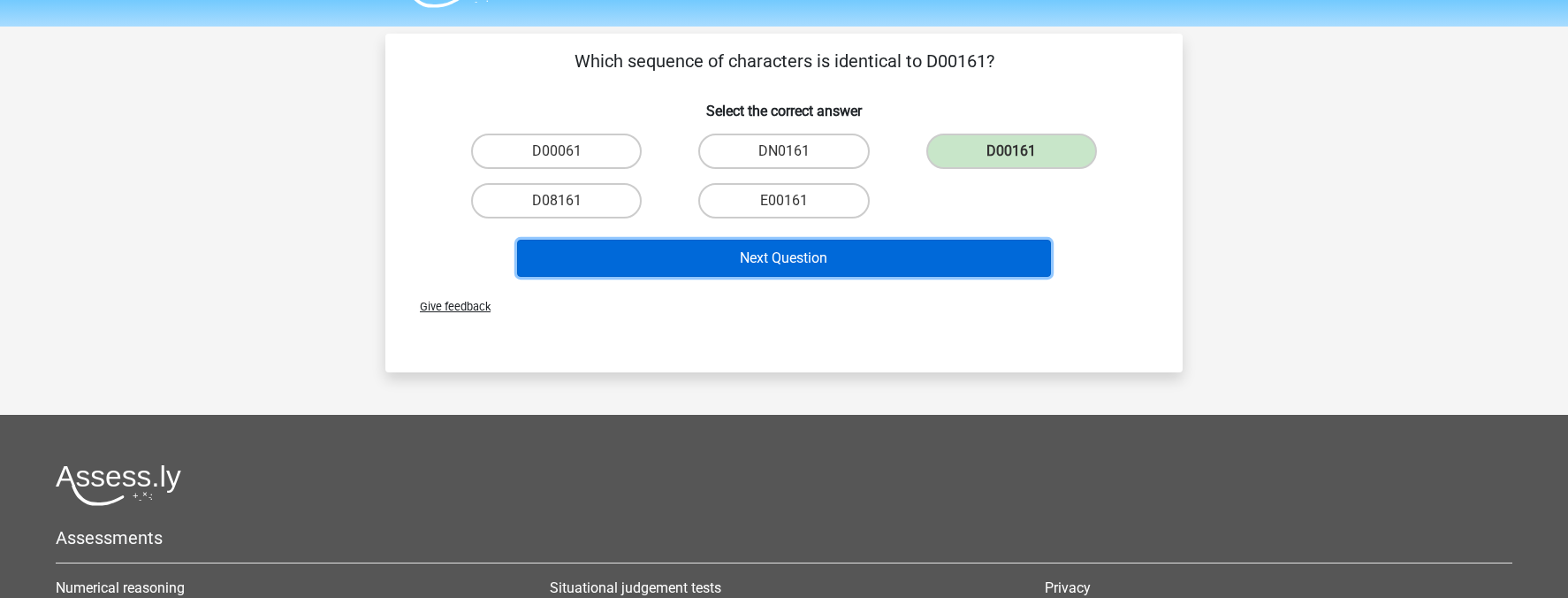
click at [856, 253] on button "Next Question" at bounding box center [784, 258] width 535 height 37
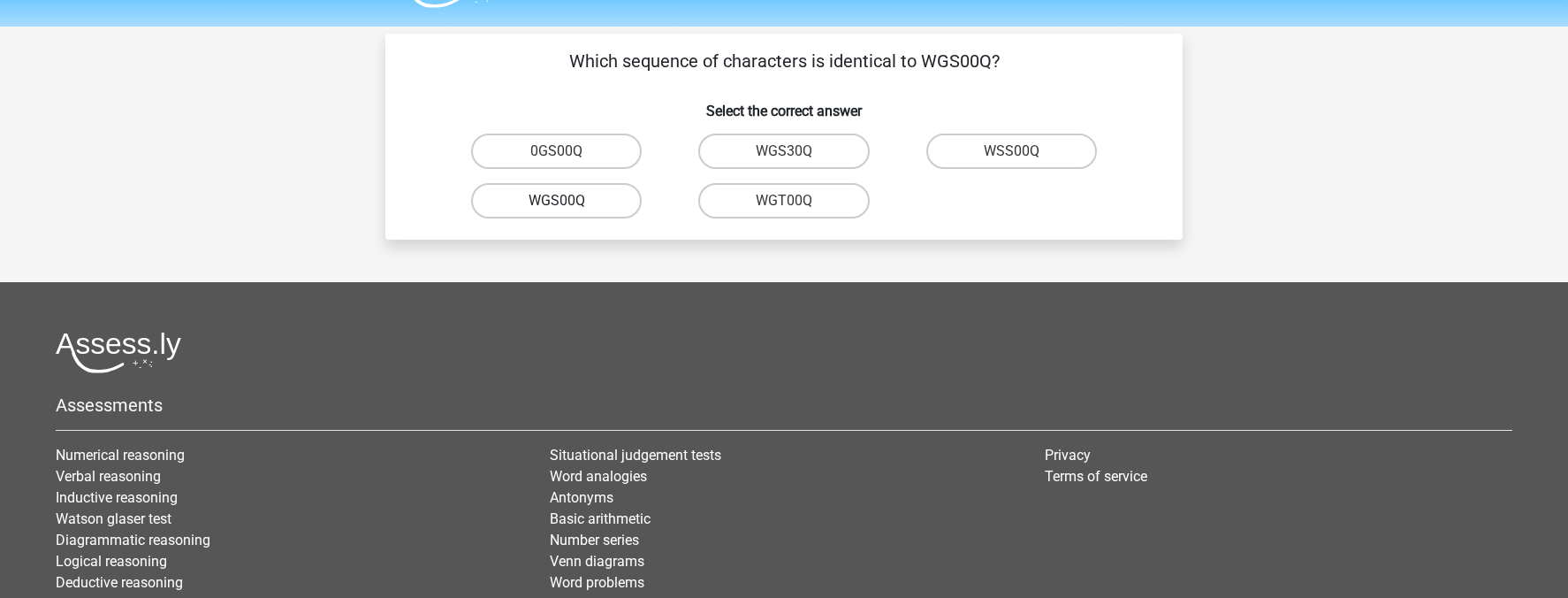
click at [587, 199] on label "WGS00Q" at bounding box center [556, 200] width 171 height 35
click at [568, 200] on input "WGS00Q" at bounding box center [563, 206] width 11 height 11
radio input "true"
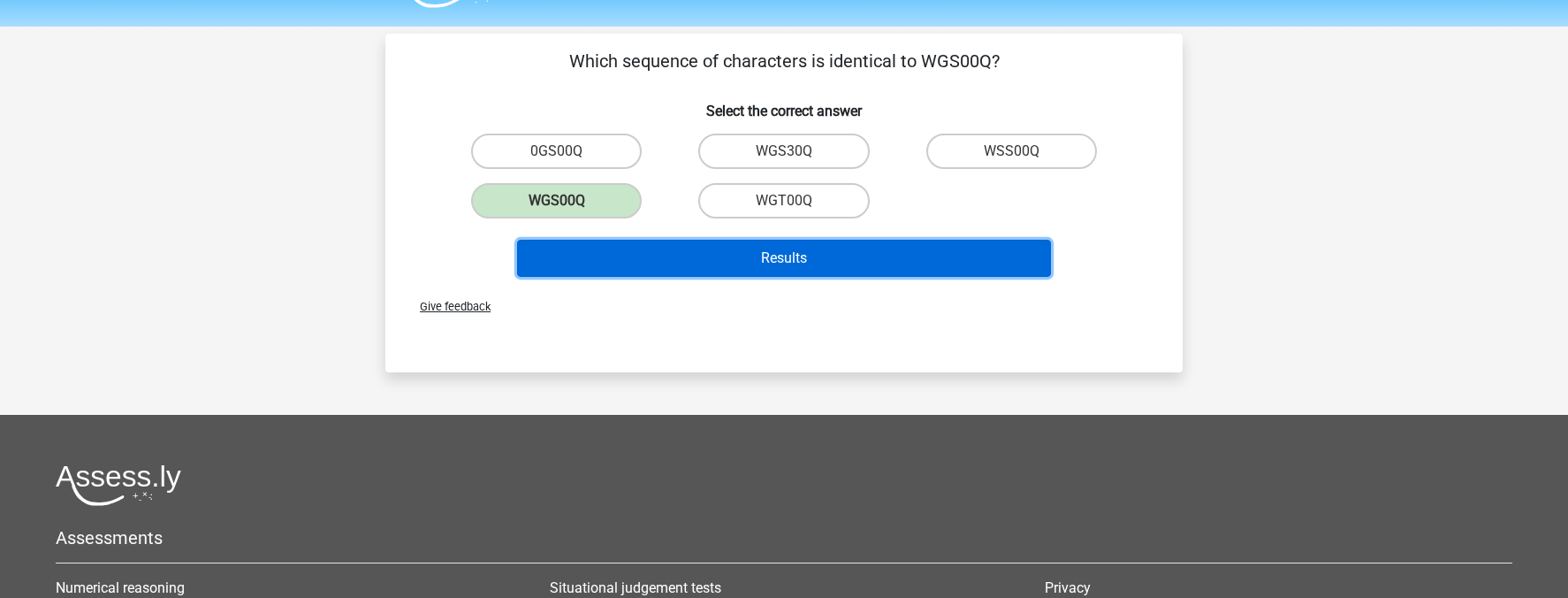
click at [825, 260] on button "Results" at bounding box center [784, 258] width 535 height 37
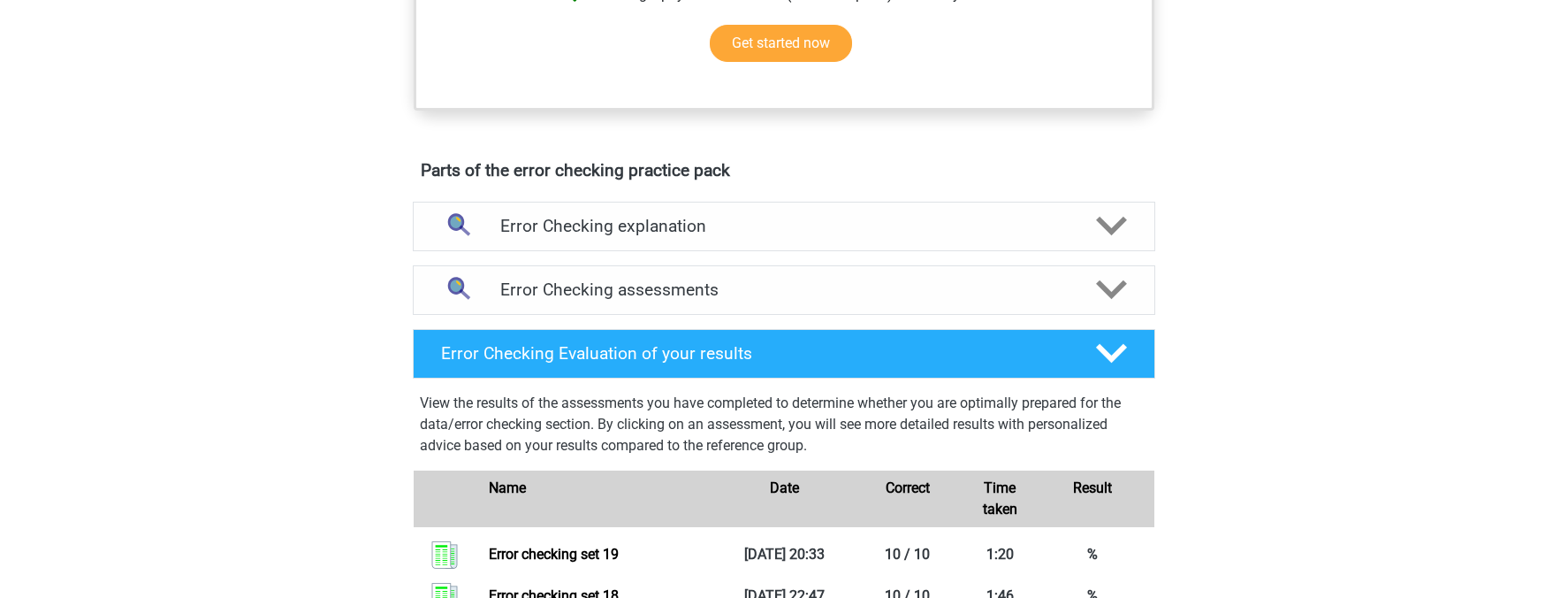
scroll to position [527, 0]
